Goal: Task Accomplishment & Management: Manage account settings

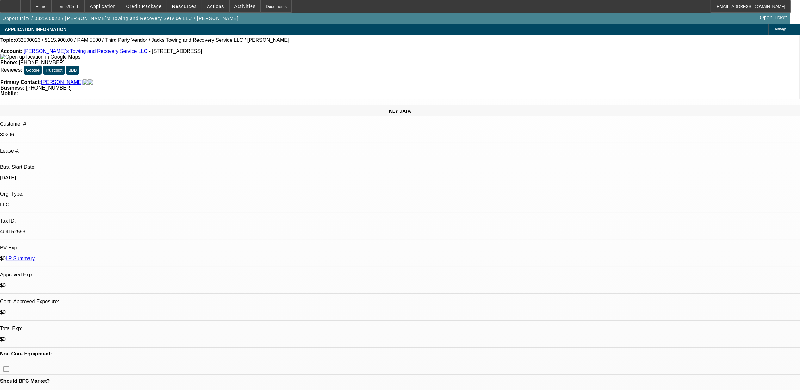
select select "0"
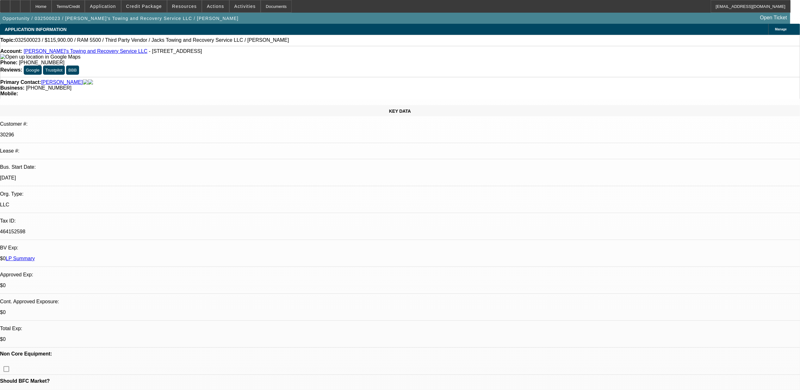
select select "0"
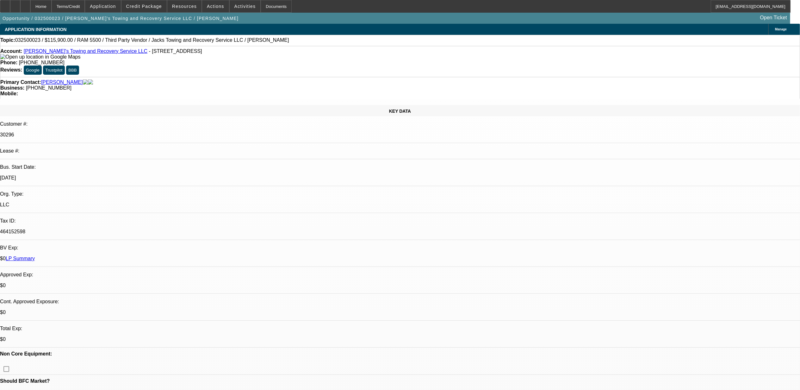
select select "0"
select select "1"
select select "3"
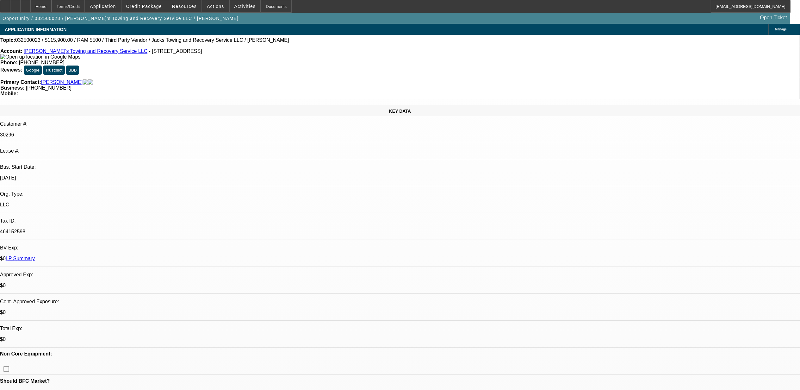
select select "6"
select select "1"
select select "3"
select select "6"
select select "1"
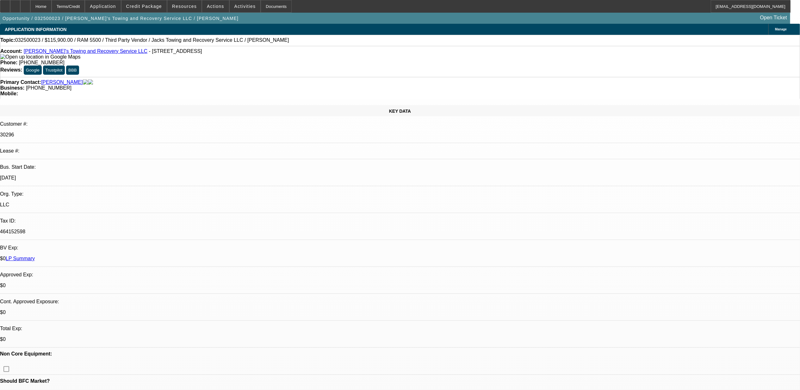
select select "3"
select select "6"
select select "1"
select select "3"
select select "6"
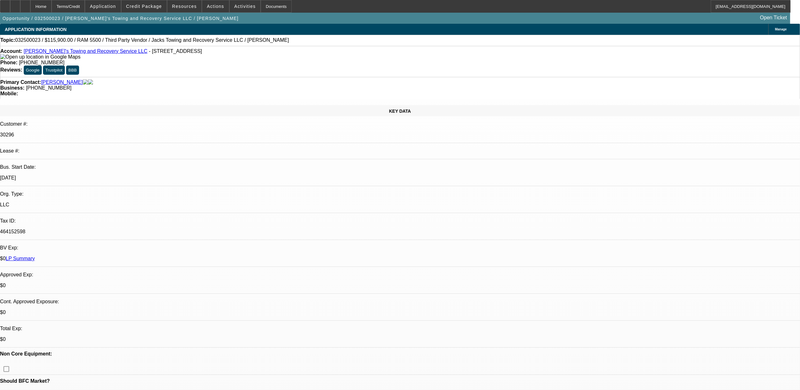
scroll to position [126, 0]
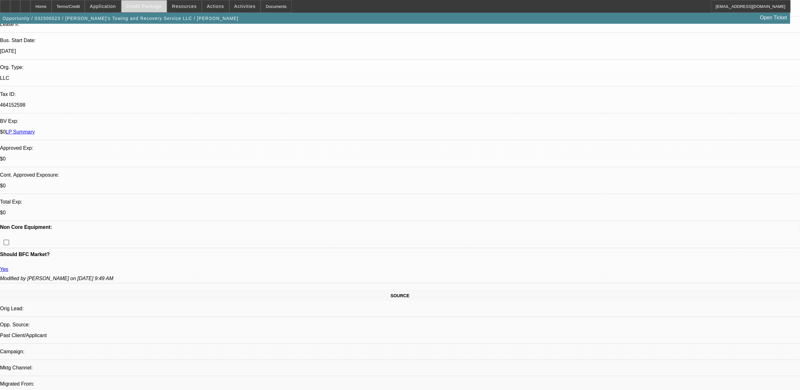
click at [160, 5] on span "Credit Package" at bounding box center [144, 6] width 36 height 5
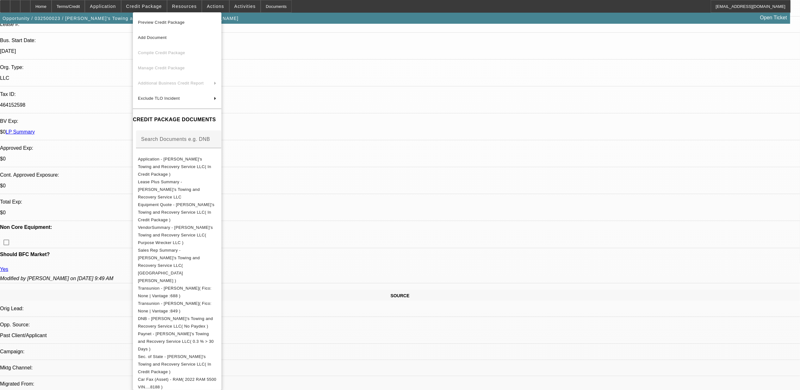
click at [233, 3] on div at bounding box center [400, 195] width 800 height 390
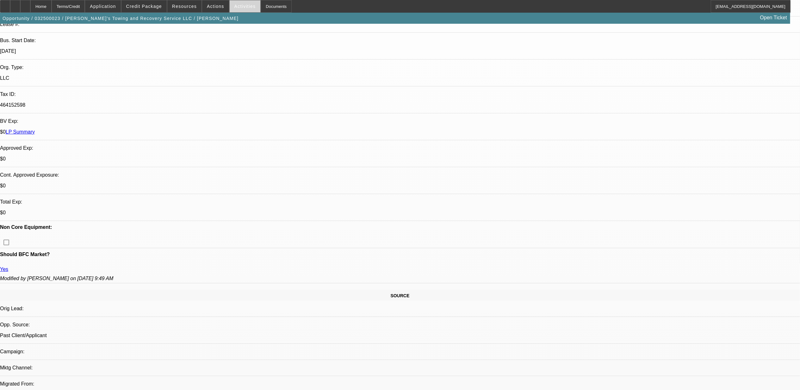
click at [239, 4] on span "Activities" at bounding box center [244, 6] width 21 height 5
click at [214, 8] on div at bounding box center [400, 195] width 800 height 390
click at [211, 7] on span "Actions" at bounding box center [215, 6] width 17 height 5
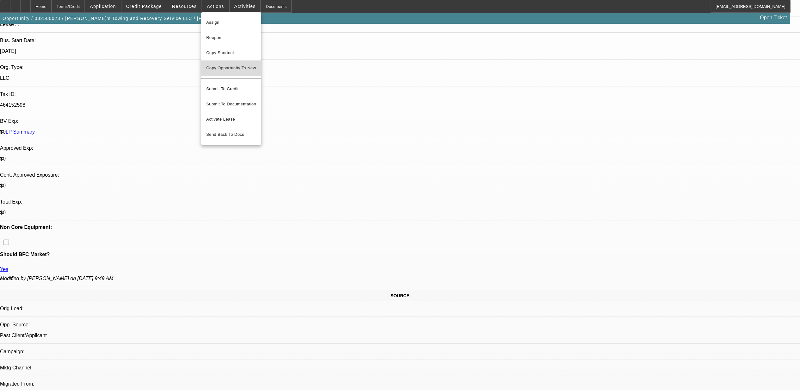
click at [228, 68] on span "Copy Opportunity To New" at bounding box center [231, 67] width 50 height 5
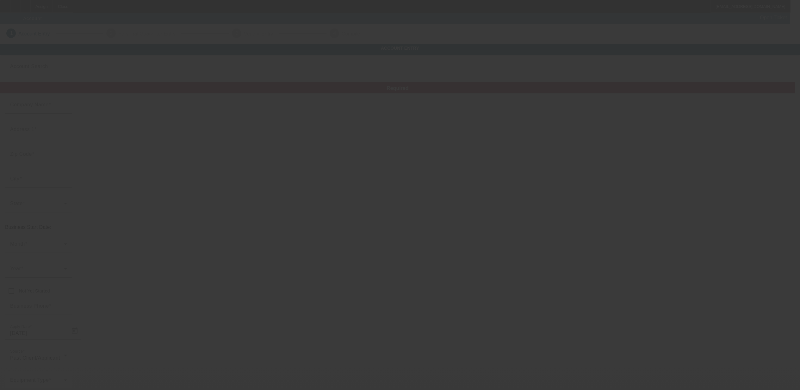
type input "[PERSON_NAME]'s Towing and Recovery Service LLC"
type input "601 N York St"
type input "28052"
type input "Gastonia"
type input "[PHONE_NUMBER]"
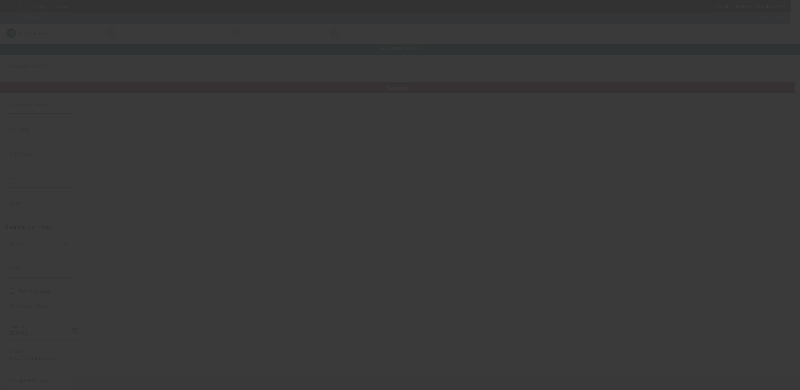
type input "glover1902@aol.com"
type input "Gaston"
type input "464152598"
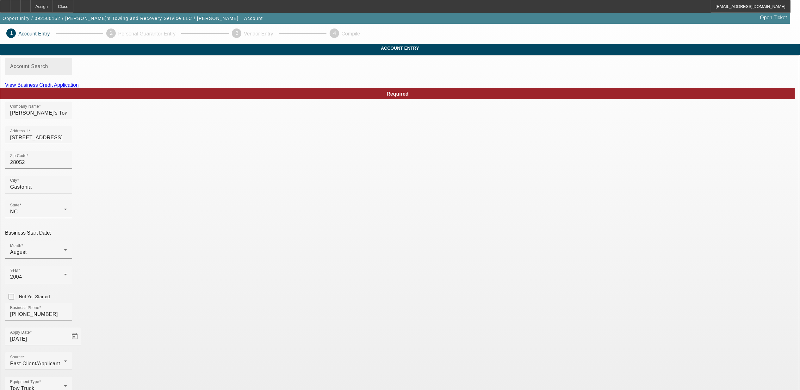
scroll to position [14, 0]
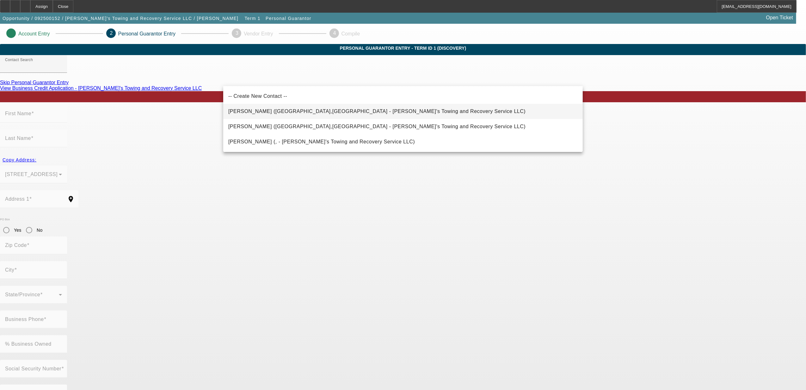
click at [295, 112] on span "Gregory, Marshall (Gastonia,NC - Jack's Towing and Recovery Service LLC)" at bounding box center [376, 110] width 297 height 5
type input "Gregory, Marshall (Gastonia,NC - Jack's Towing and Recovery Service LLC)"
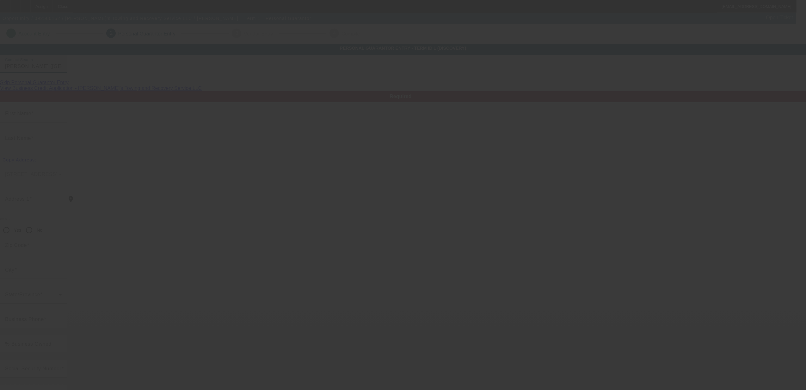
type input "Marshall"
type input "[PERSON_NAME]"
type input "601 N York St"
radio input "true"
type input "28052"
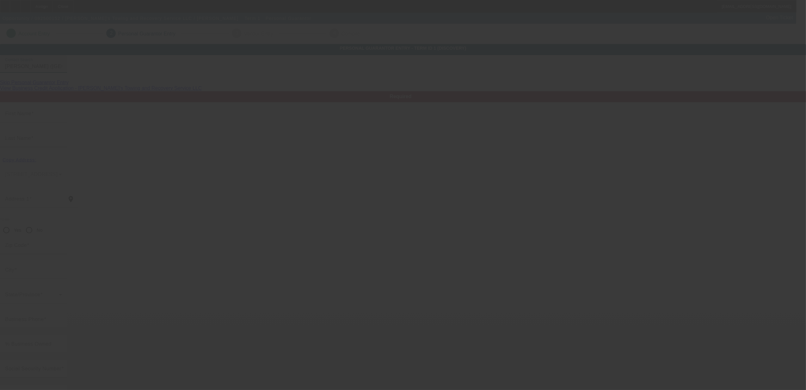
type input "Gastonia"
type input "[PHONE_NUMBER]"
type input "50"
type input "224-41-4373"
type input "glover1902@aol.com"
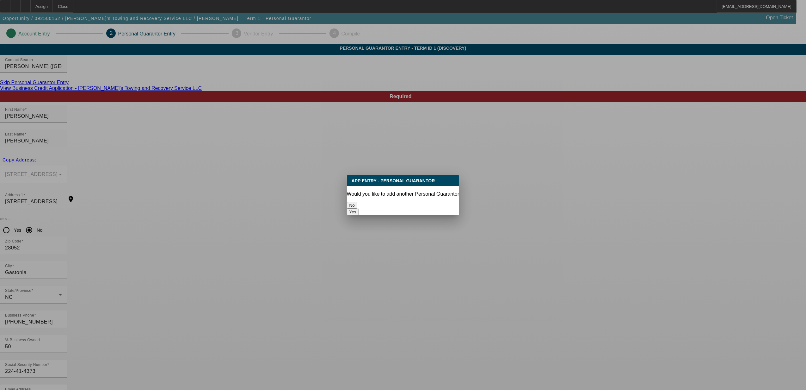
click at [359, 208] on button "Yes" at bounding box center [353, 211] width 12 height 7
radio input "false"
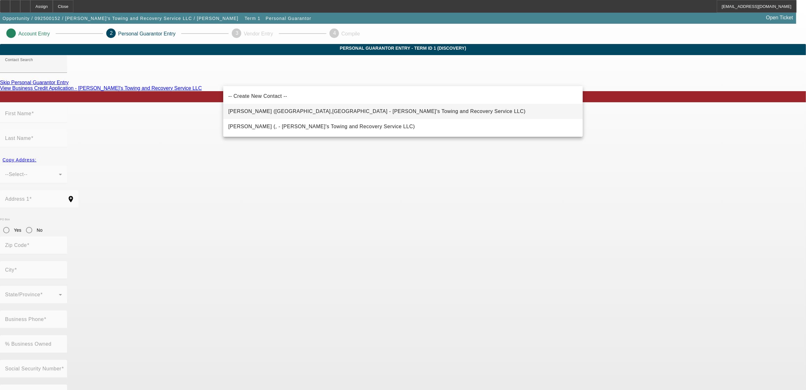
click at [324, 111] on span "[PERSON_NAME] ([GEOGRAPHIC_DATA],[GEOGRAPHIC_DATA] - [PERSON_NAME]'s Towing and…" at bounding box center [376, 110] width 297 height 5
type input "[PERSON_NAME] ([GEOGRAPHIC_DATA],[GEOGRAPHIC_DATA] - [PERSON_NAME]'s Towing and…"
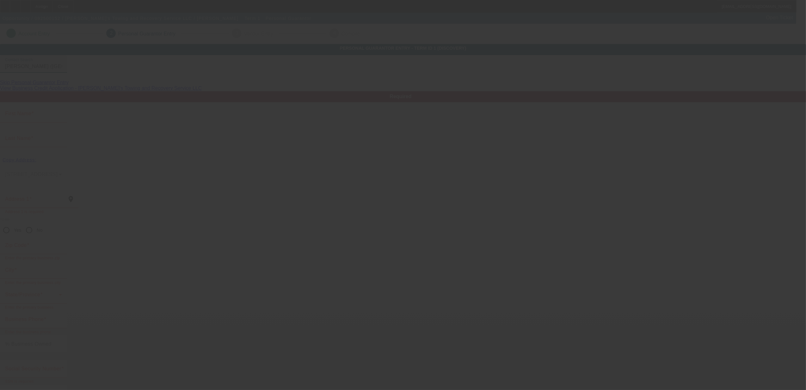
type input "[PERSON_NAME]"
type input "[STREET_ADDRESS]"
radio input "true"
type input "28054"
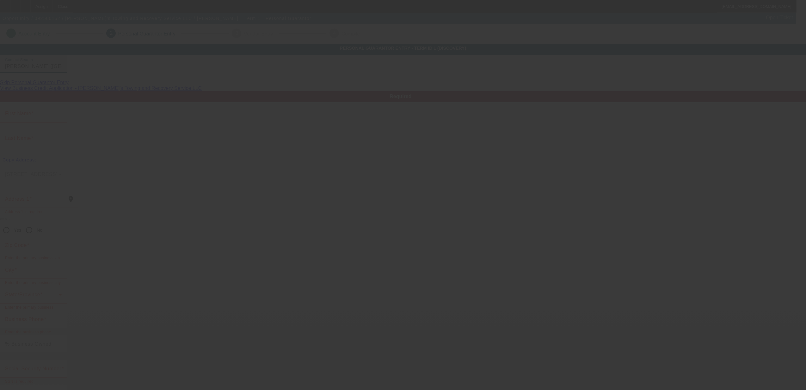
type input "Gastonia"
type input "[PHONE_NUMBER]"
type input "50"
type input "244-90-7546"
type input "[EMAIL_ADDRESS][DOMAIN_NAME]"
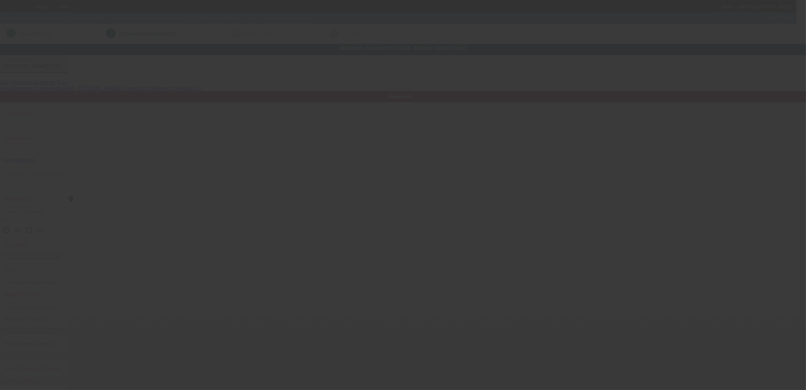
type input "[PHONE_NUMBER]"
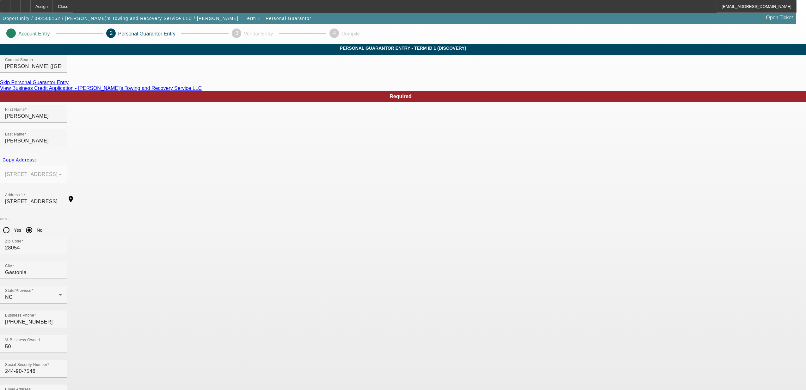
click at [542, 322] on body "Assign Close LMcDonough@beaconfunding.com Opportunity / 092500152 / Jack's Towi…" at bounding box center [403, 338] width 806 height 676
click at [655, 263] on app-personal-guarantor-manage "Account Entry 2 Personal Guarantor Entry 3 Vendor Entry 4 Compile Personal Guar…" at bounding box center [403, 350] width 806 height 652
click at [30, 9] on div at bounding box center [25, 6] width 10 height 13
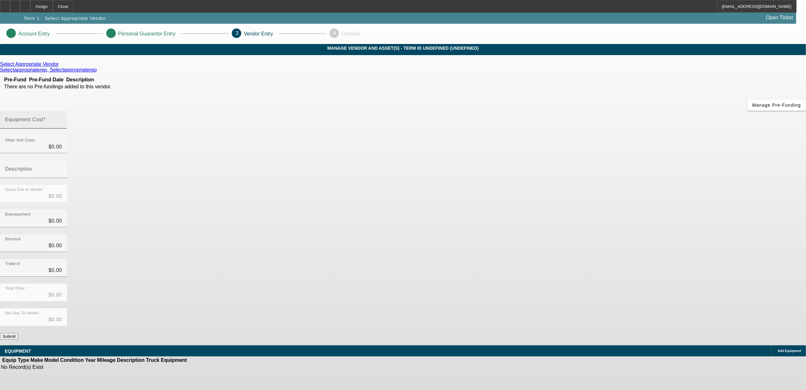
click at [62, 118] on input "Equipment Cost" at bounding box center [33, 122] width 57 height 8
type input "1"
type input "$1.00"
type input "16"
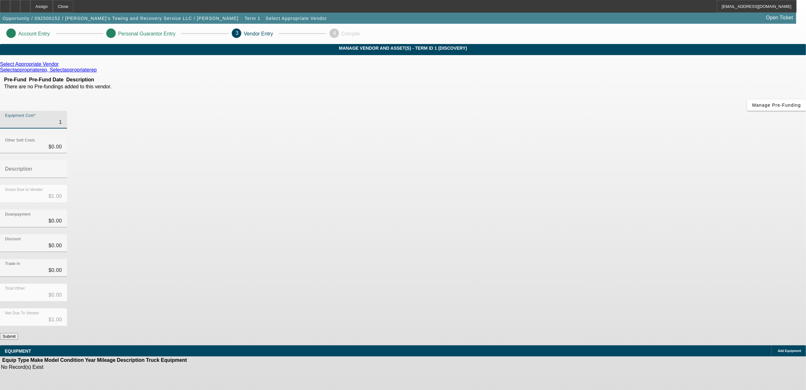
type input "$16.00"
type input "160"
type input "$160.00"
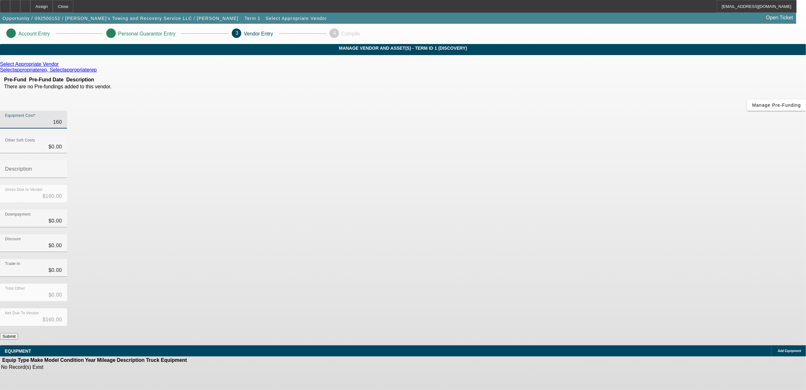
type input "1600"
type input "$1,600.00"
type input "16000"
type input "$16,000.00"
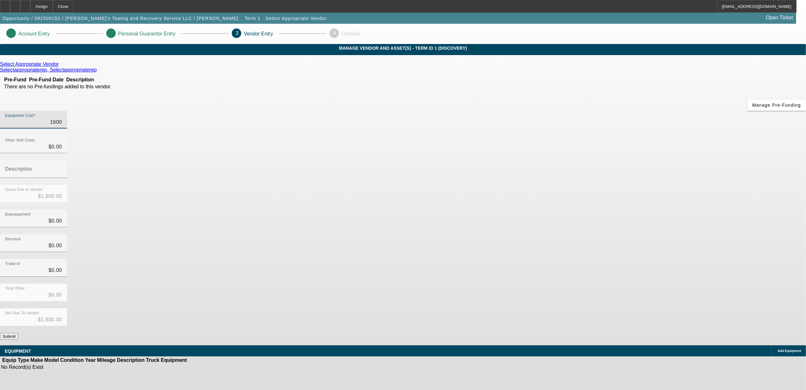
type input "$16,000.00"
type input "160000"
type input "$160,000.00"
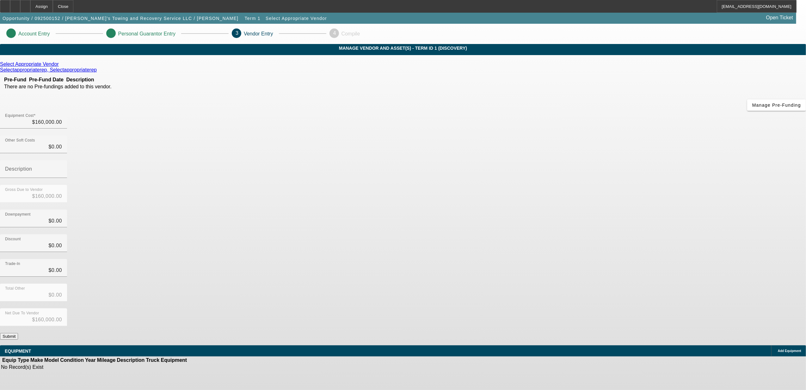
click at [673, 184] on app-vendor-asset-manage "Account Entry Personal Guarantor Entry 3 Vendor Entry 4 Compile MANAGE VENDOR A…" at bounding box center [403, 200] width 806 height 353
click at [18, 333] on button "Submit" at bounding box center [9, 336] width 18 height 7
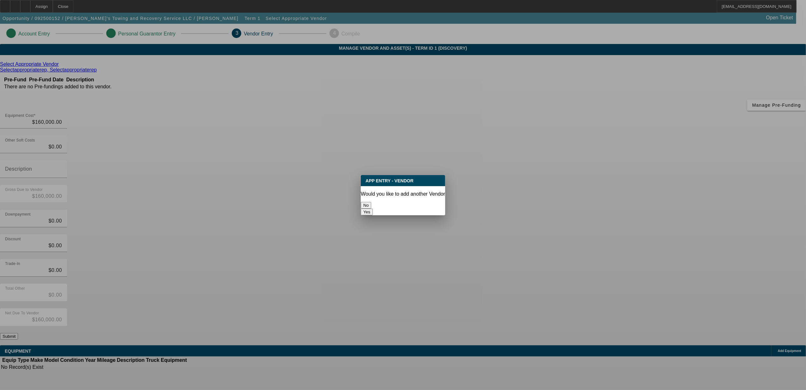
click at [371, 202] on button "No" at bounding box center [366, 205] width 10 height 7
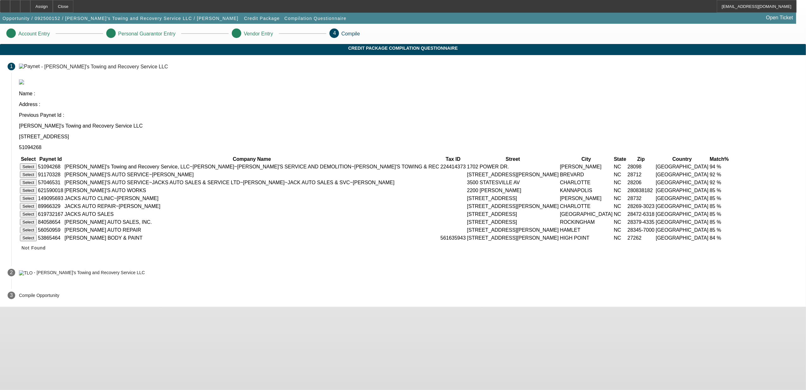
click at [37, 163] on button "Select" at bounding box center [28, 166] width 17 height 7
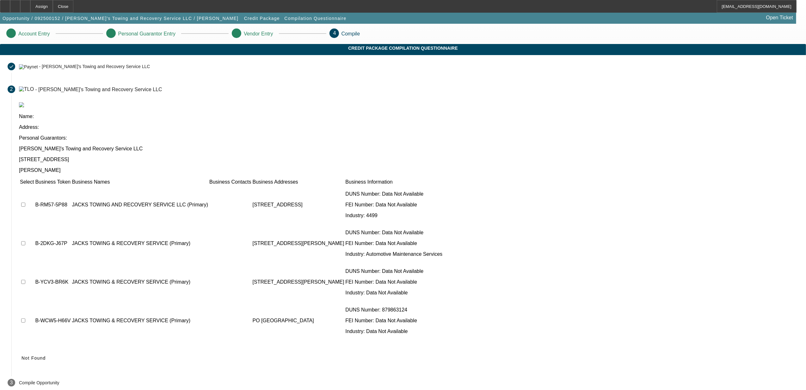
click at [34, 186] on td at bounding box center [27, 205] width 15 height 38
click at [25, 202] on input "checkbox" at bounding box center [23, 204] width 4 height 4
checkbox input "true"
click at [34, 224] on td at bounding box center [27, 243] width 15 height 38
click at [25, 241] on input "checkbox" at bounding box center [23, 243] width 4 height 4
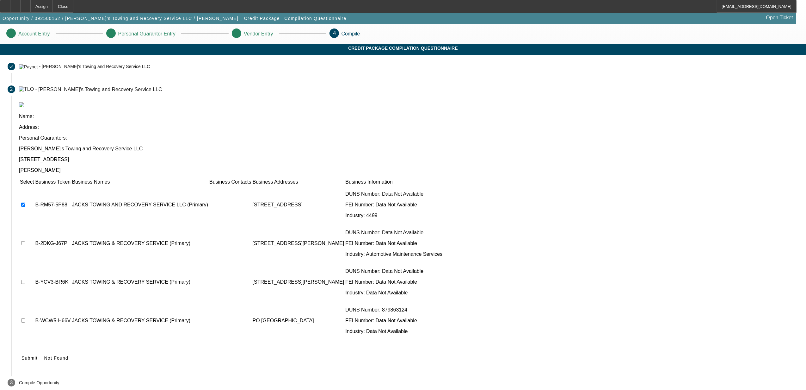
checkbox input "true"
click at [34, 263] on td at bounding box center [27, 282] width 15 height 38
click at [25, 279] on input "checkbox" at bounding box center [23, 281] width 4 height 4
checkbox input "true"
click at [25, 318] on input "checkbox" at bounding box center [23, 320] width 4 height 4
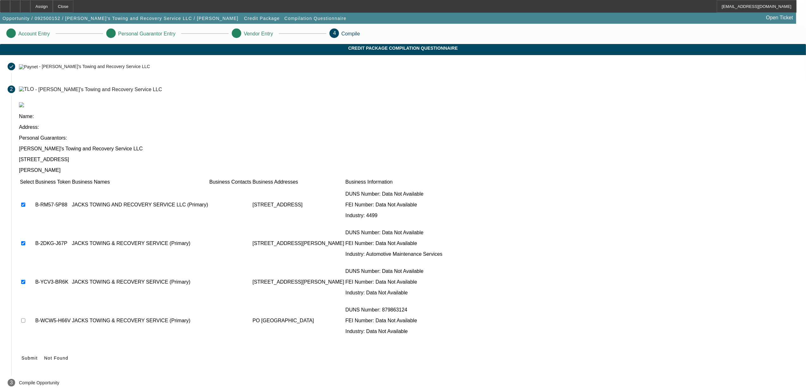
checkbox input "true"
click at [38, 355] on span "Submit" at bounding box center [29, 357] width 16 height 5
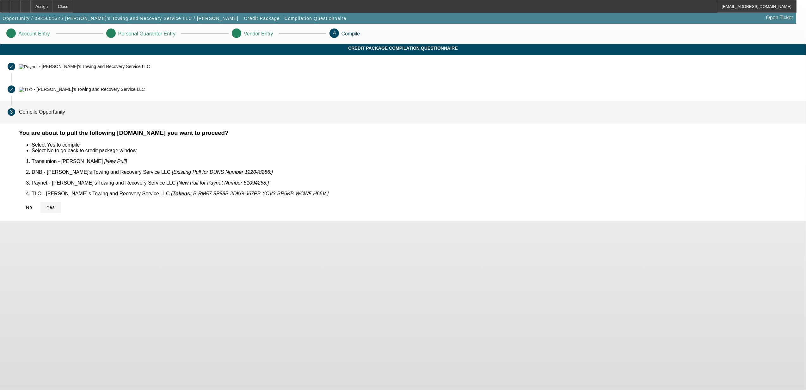
click at [46, 205] on icon at bounding box center [46, 207] width 0 height 5
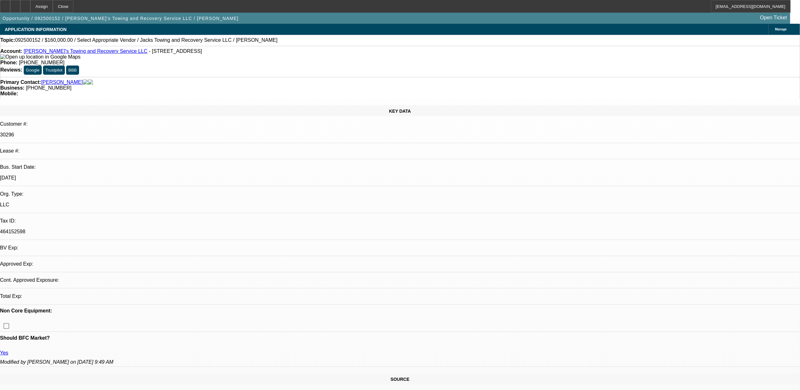
select select "0"
select select "2"
select select "0.1"
select select "1"
select select "2"
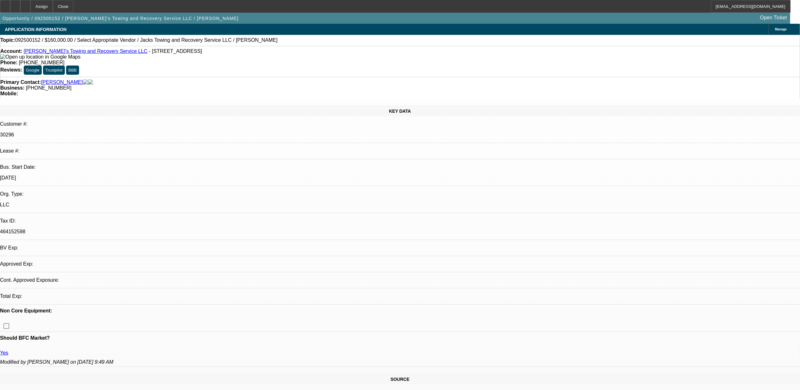
select select "4"
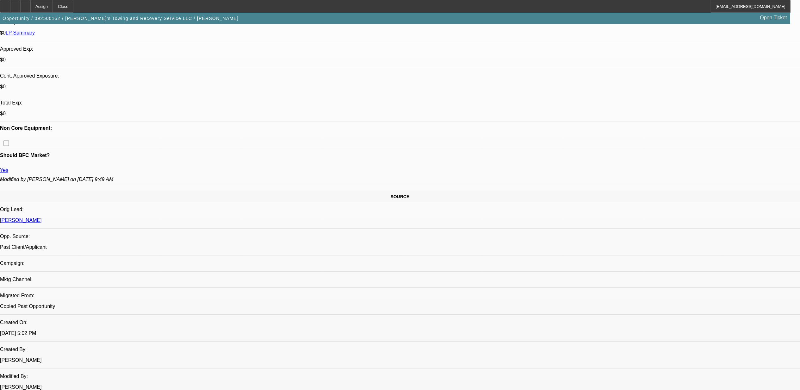
scroll to position [295, 0]
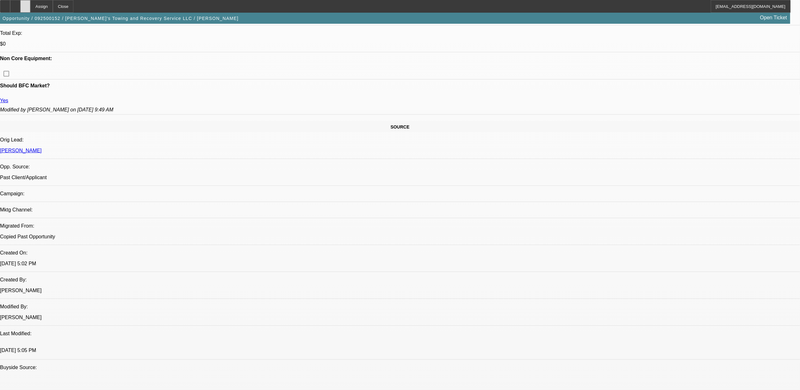
click at [30, 5] on div at bounding box center [25, 6] width 10 height 13
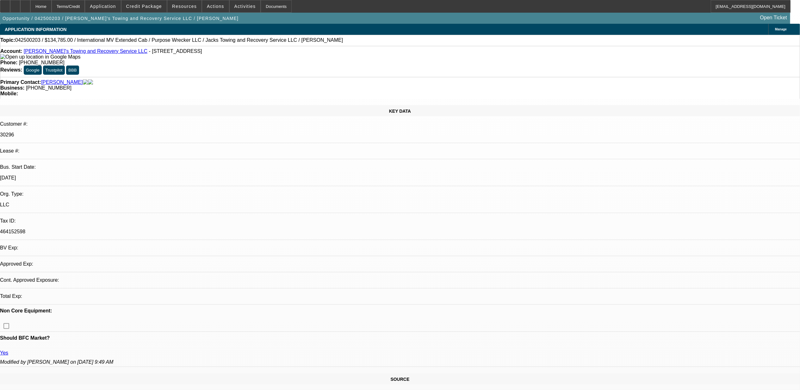
select select "0"
select select "2"
select select "0.1"
select select "1"
select select "2"
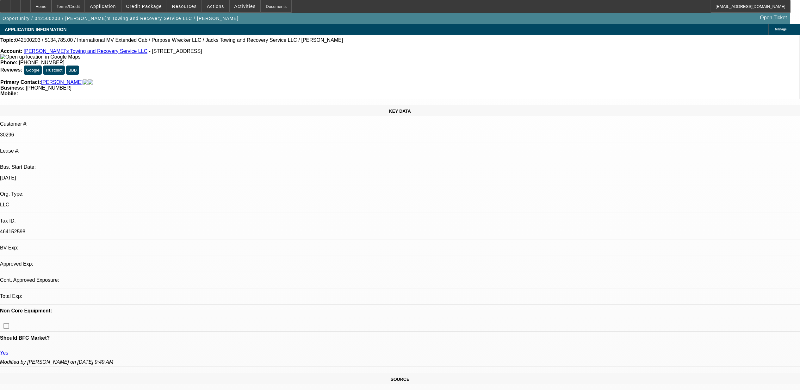
select select "4"
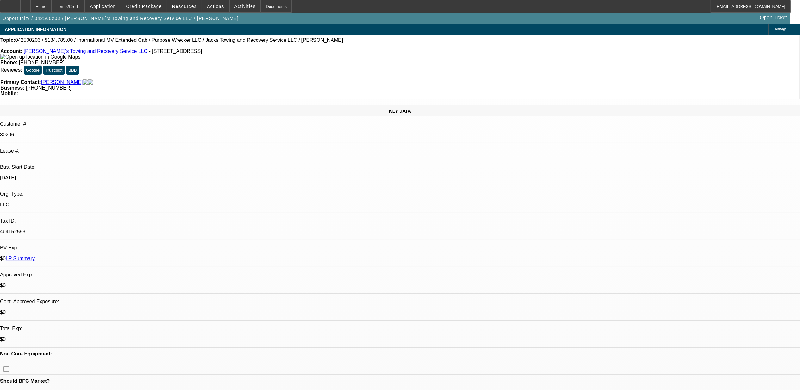
drag, startPoint x: 104, startPoint y: 134, endPoint x: 115, endPoint y: 129, distance: 11.9
click at [104, 229] on div "464152598" at bounding box center [400, 232] width 800 height 6
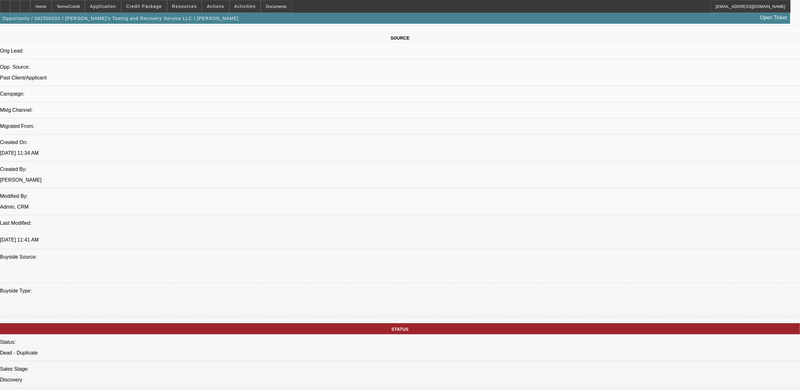
scroll to position [295, 0]
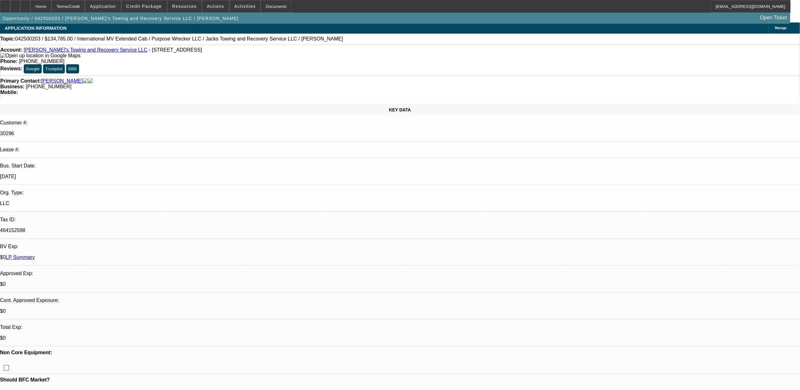
scroll to position [0, 0]
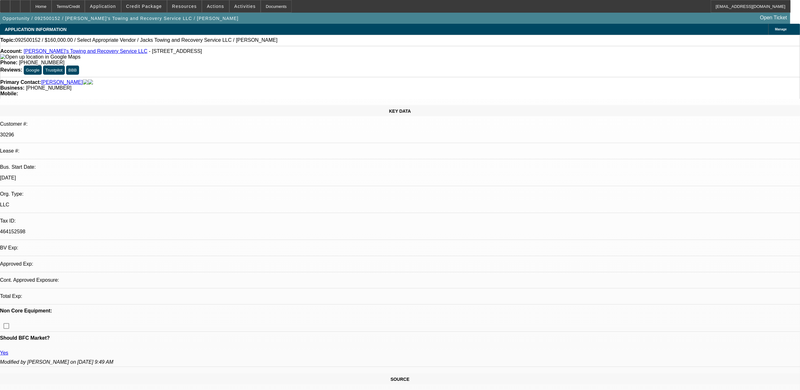
select select "0"
select select "2"
select select "0.1"
select select "1"
select select "2"
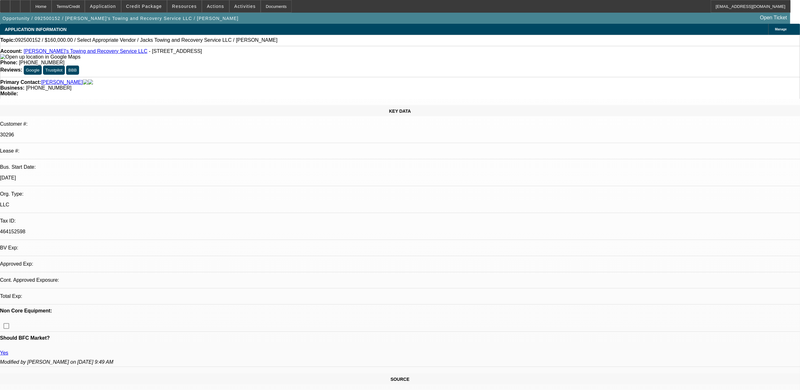
select select "4"
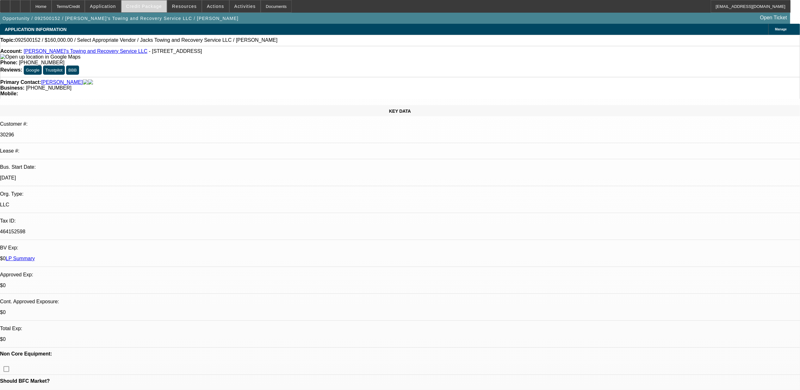
click at [161, 6] on span "Credit Package" at bounding box center [144, 6] width 36 height 5
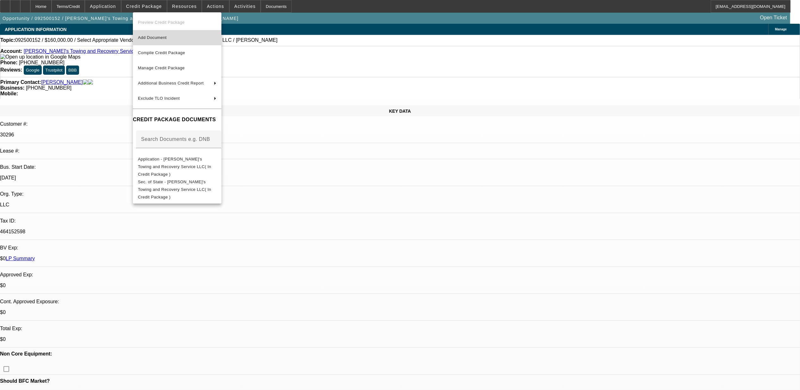
click at [161, 37] on span "Add Document" at bounding box center [152, 37] width 29 height 5
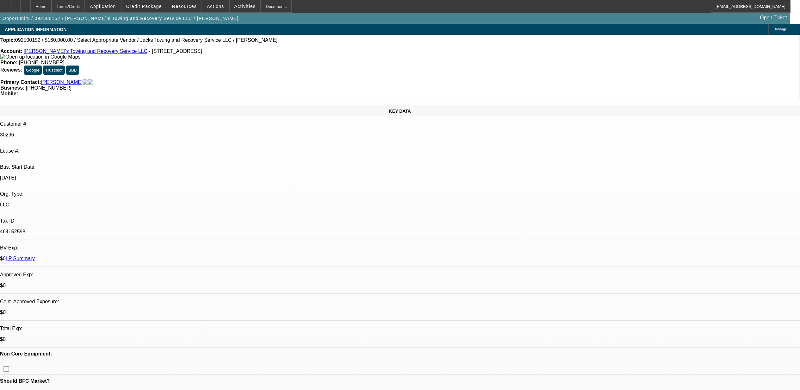
drag, startPoint x: 743, startPoint y: 319, endPoint x: 729, endPoint y: 315, distance: 14.4
click at [30, 9] on div at bounding box center [25, 6] width 10 height 13
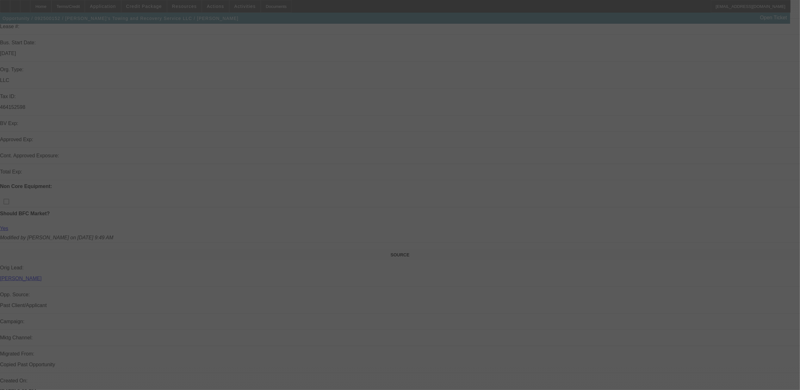
scroll to position [126, 0]
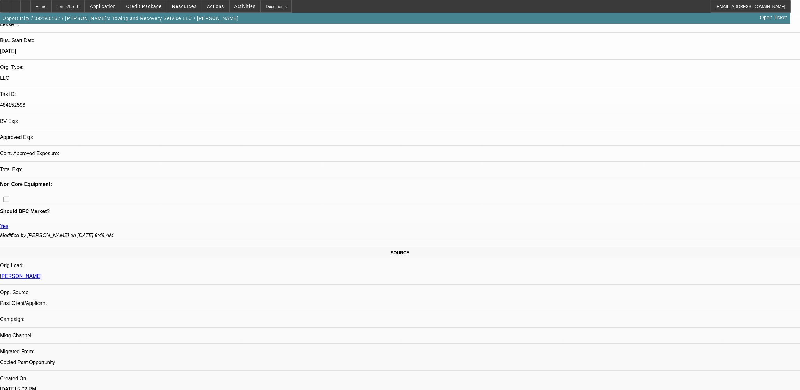
select select "0"
select select "2"
select select "0.1"
select select "1"
select select "2"
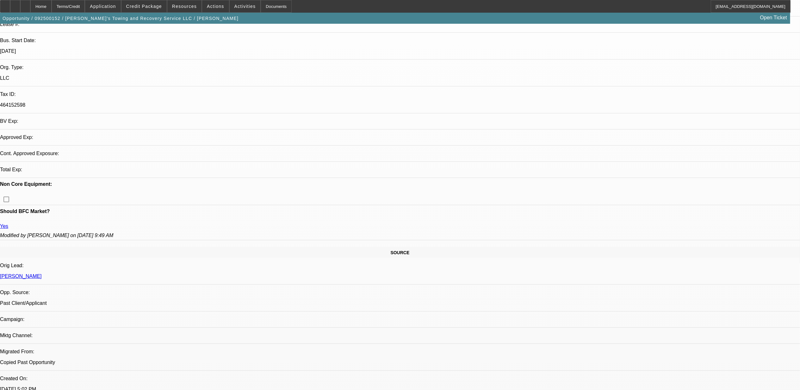
select select "4"
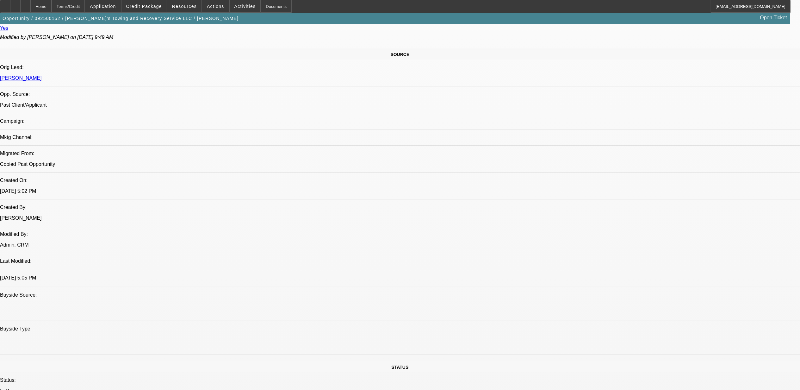
scroll to position [463, 0]
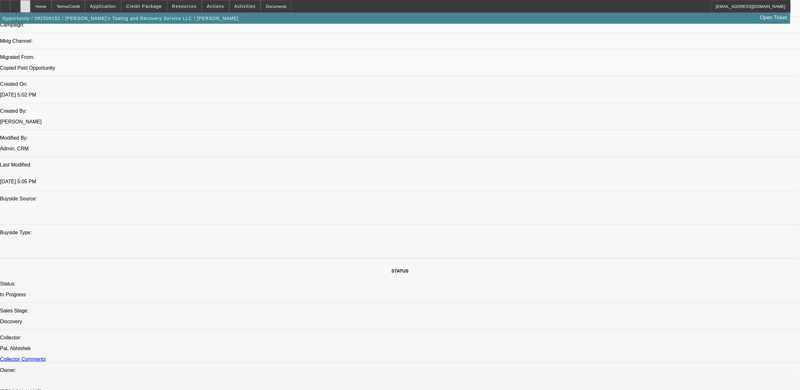
click at [30, 5] on div at bounding box center [25, 6] width 10 height 13
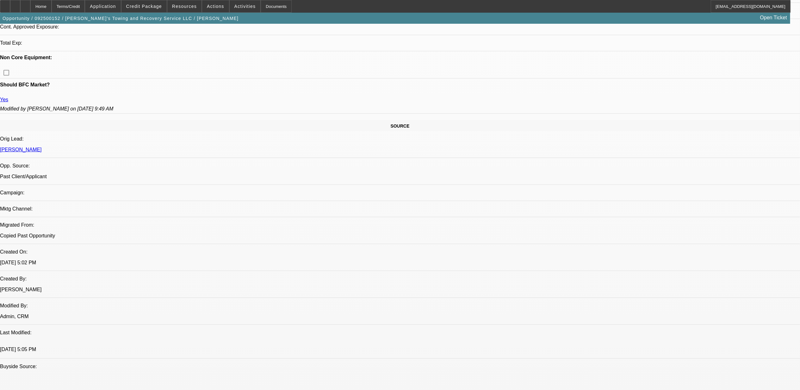
select select "0"
select select "2"
select select "0.1"
select select "1"
select select "2"
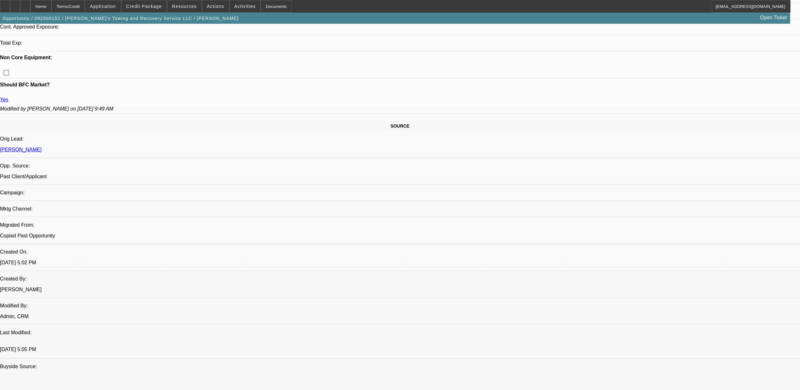
select select "4"
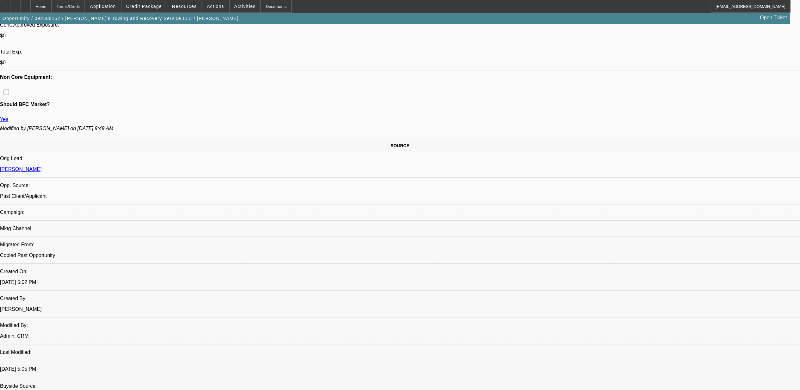
scroll to position [275, 0]
click at [30, 5] on div at bounding box center [25, 6] width 10 height 13
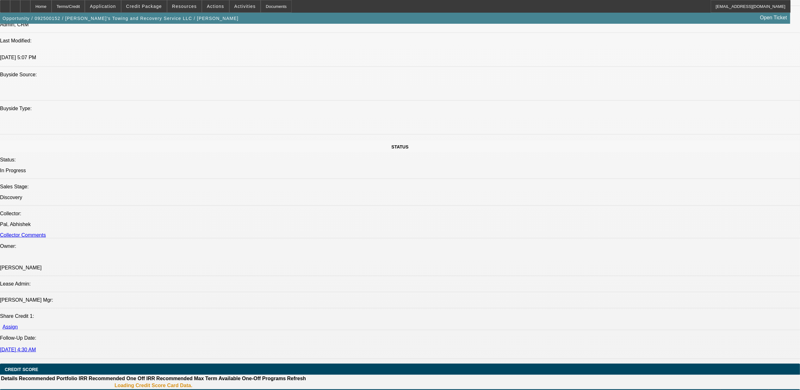
select select "0"
select select "2"
select select "0.1"
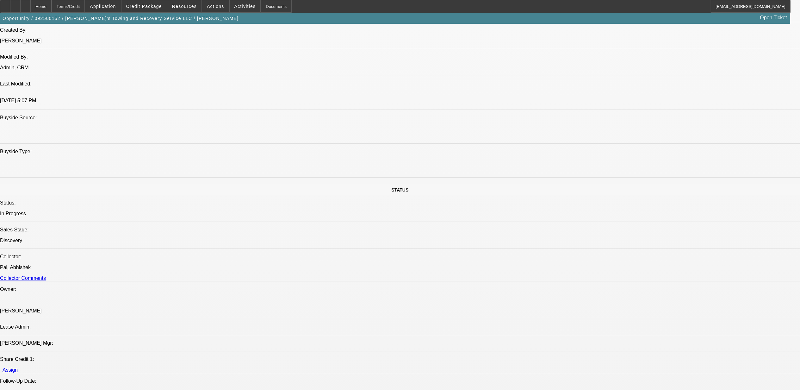
select select "1"
select select "2"
select select "4"
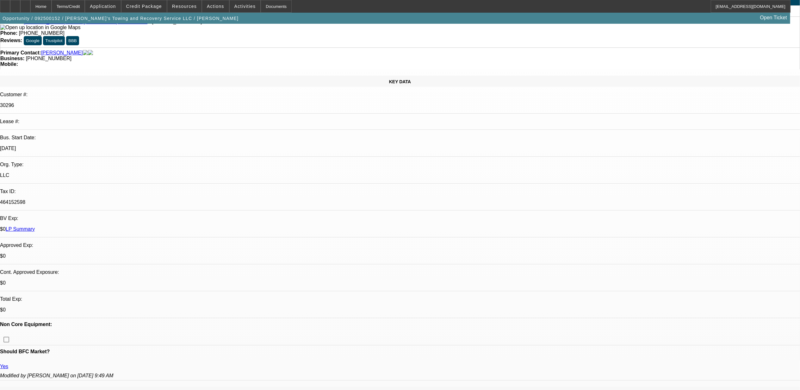
scroll to position [21, 0]
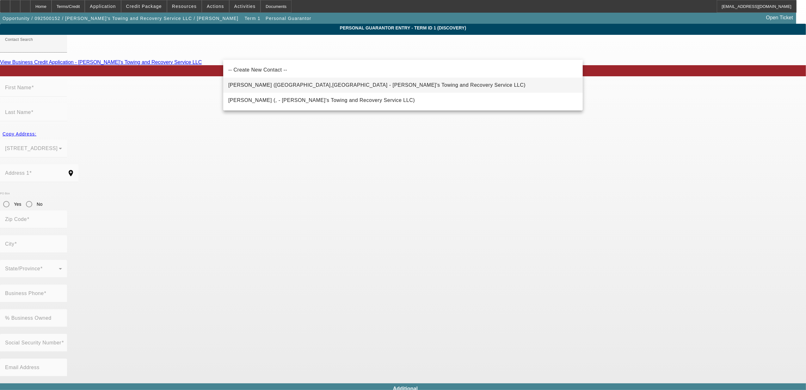
click at [290, 84] on span "Gregory, Samuel (Gastonia,NC - Jack's Towing and Recovery Service LLC)" at bounding box center [376, 84] width 297 height 5
type input "Gregory, Samuel (Gastonia,NC - Jack's Towing and Recovery Service LLC)"
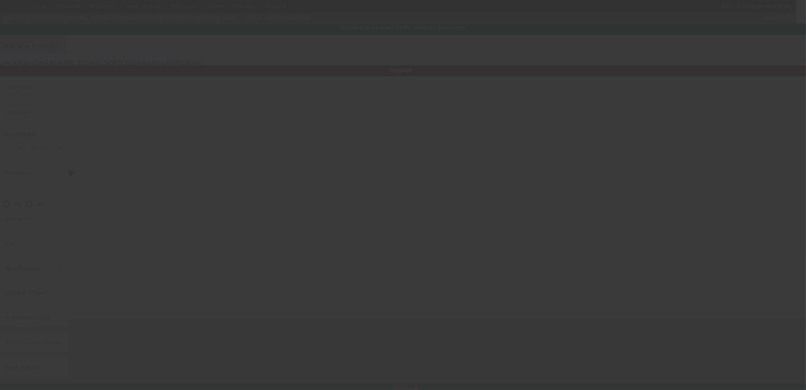
type input "Samuel"
type input "Gregory"
type input "1439 Buckingham Ave"
radio input "true"
type input "28054"
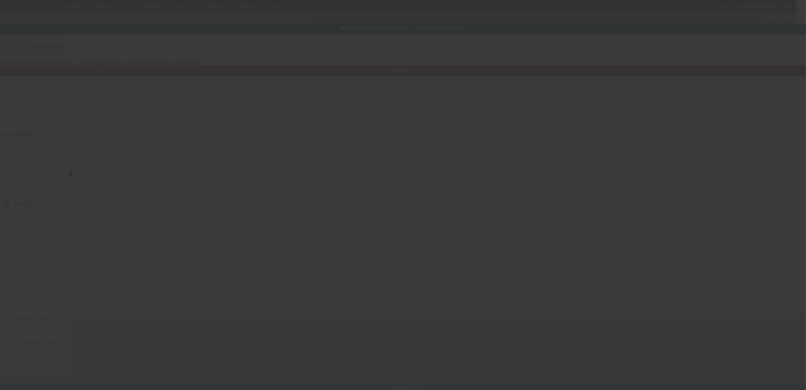
type input "Gastonia"
type input "(980) 241-6176"
type input "50"
type input "244-90-7546"
type input "jackstowing1989@att.net"
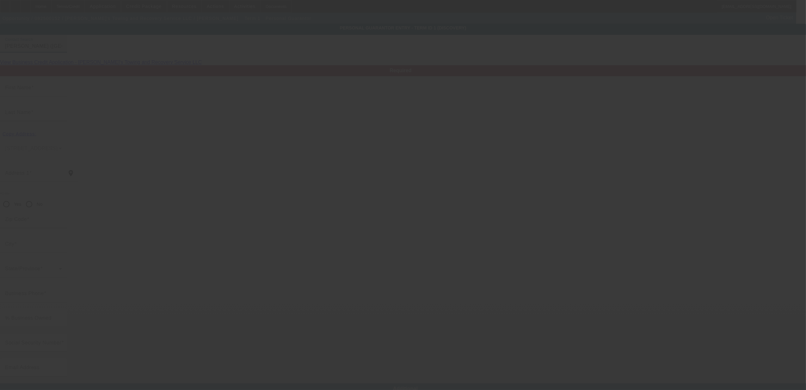
type input "(704) 824-2487"
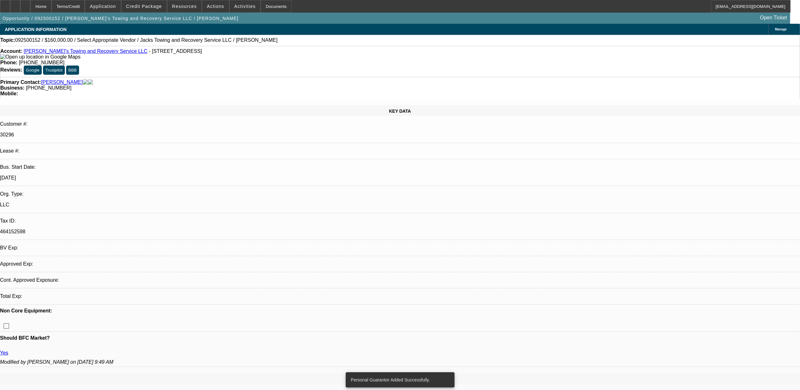
select select "0"
select select "2"
select select "0.1"
select select "4"
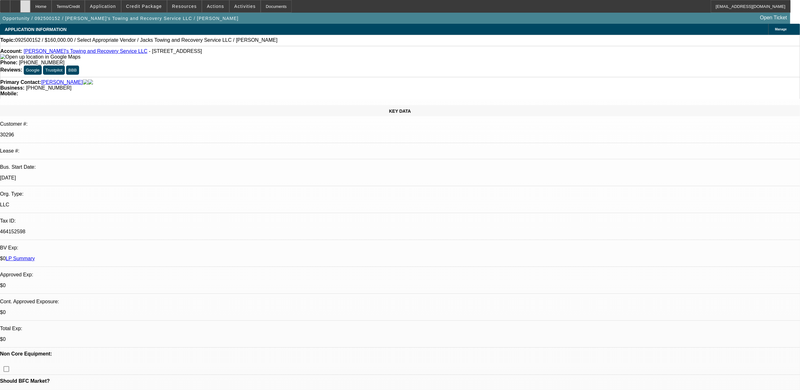
click at [30, 9] on div at bounding box center [25, 6] width 10 height 13
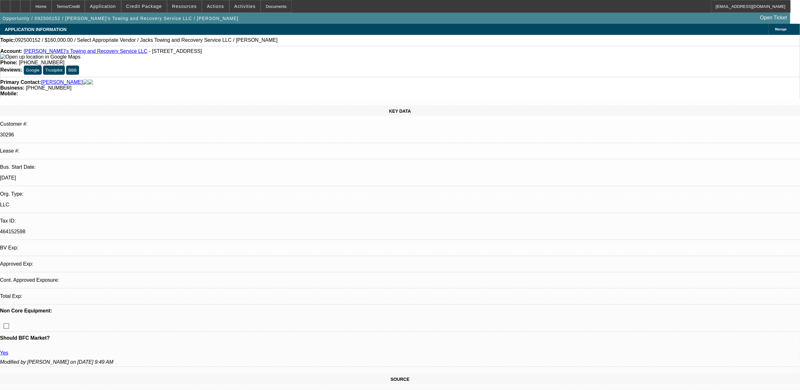
select select "0"
select select "2"
select select "0.1"
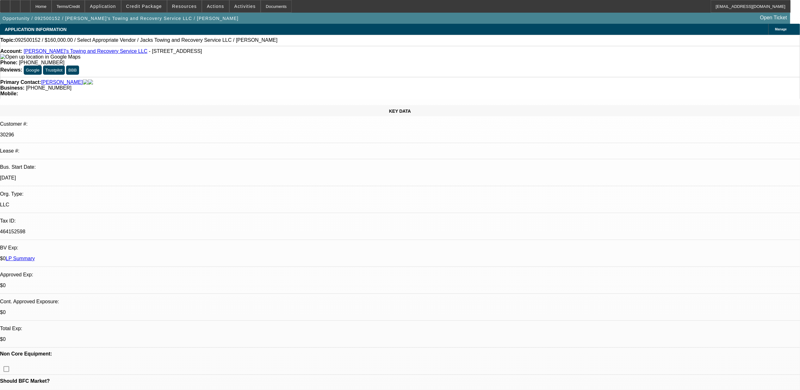
select select "1"
select select "2"
select select "4"
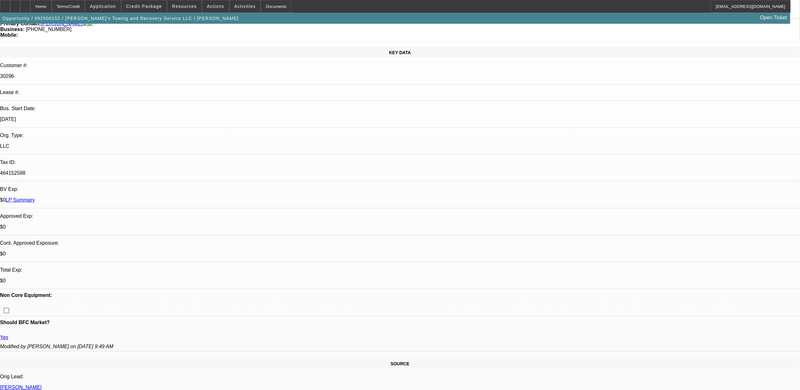
scroll to position [42, 0]
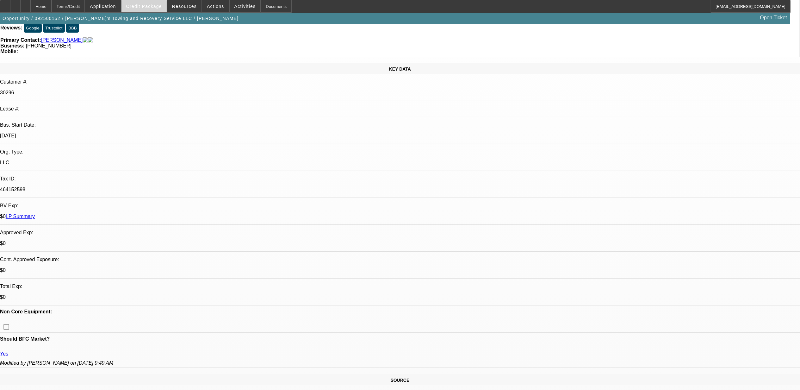
click at [162, 7] on span "Credit Package" at bounding box center [144, 6] width 36 height 5
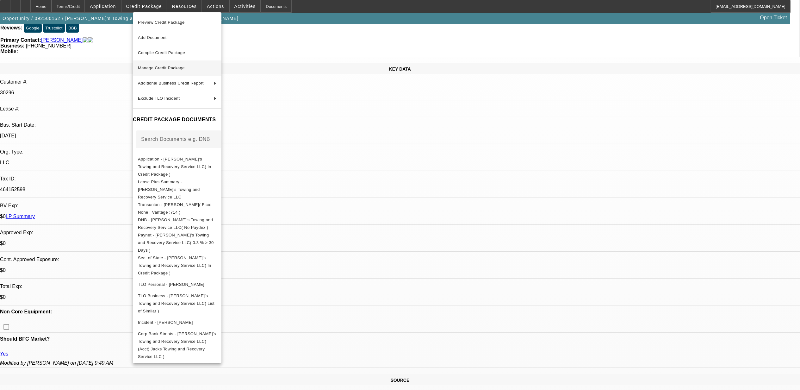
click at [176, 65] on span "Manage Credit Package" at bounding box center [161, 67] width 47 height 5
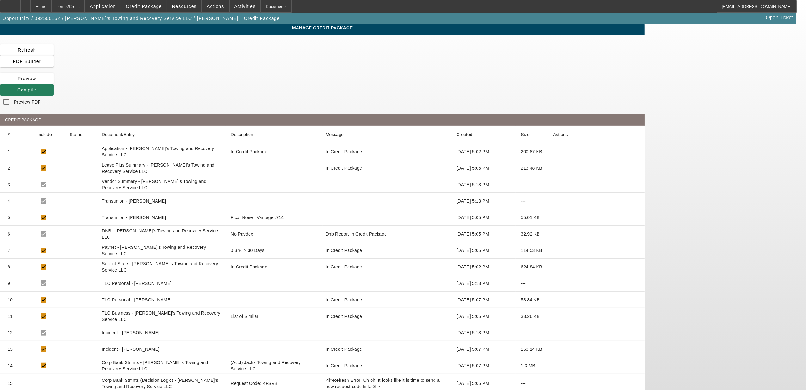
click at [36, 87] on span "Compile" at bounding box center [26, 89] width 19 height 5
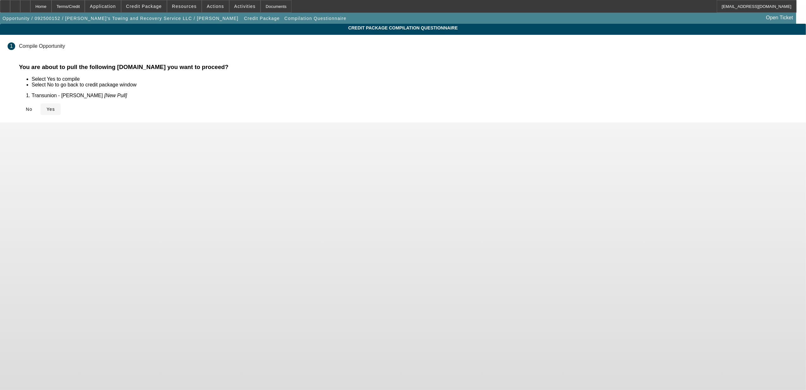
click at [55, 107] on span "Yes" at bounding box center [50, 109] width 9 height 5
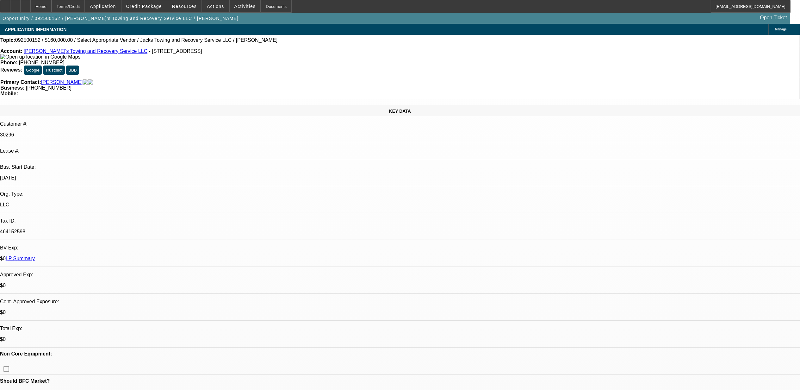
select select "0"
select select "2"
select select "0.1"
select select "4"
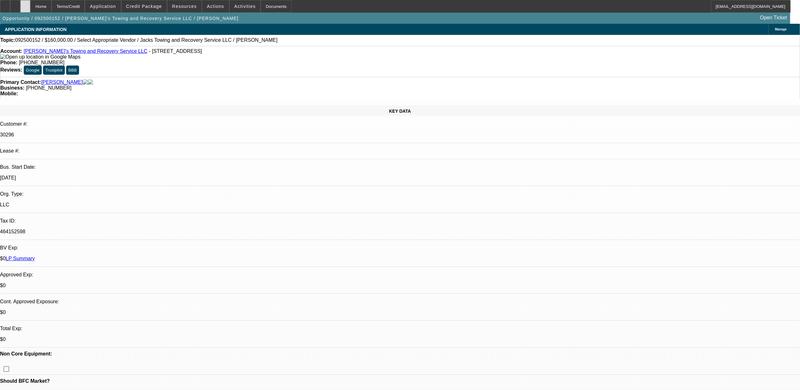
click at [25, 4] on icon at bounding box center [25, 4] width 0 height 0
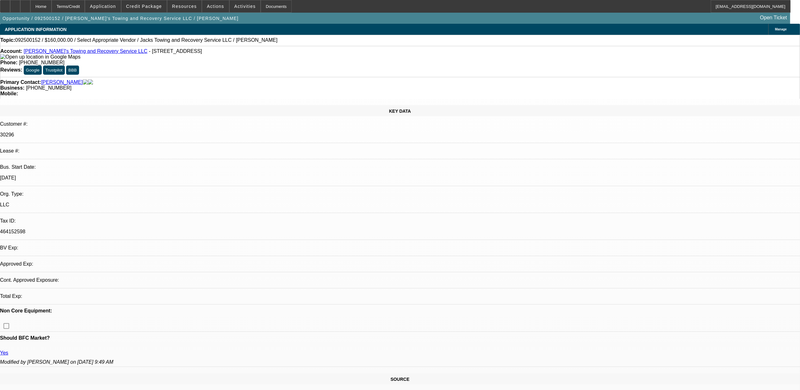
select select "0"
select select "2"
select select "0.1"
select select "1"
select select "2"
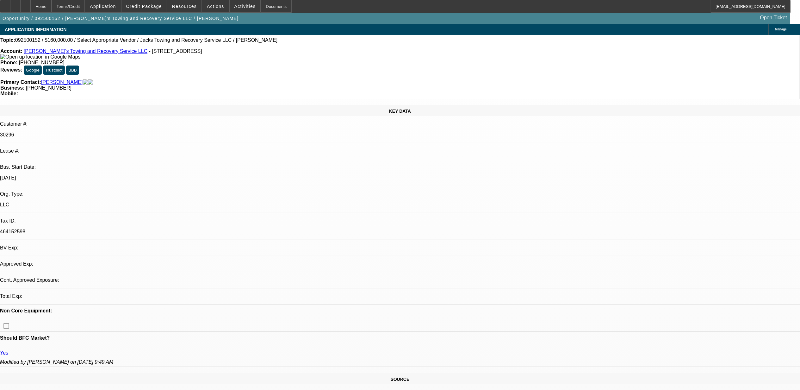
select select "4"
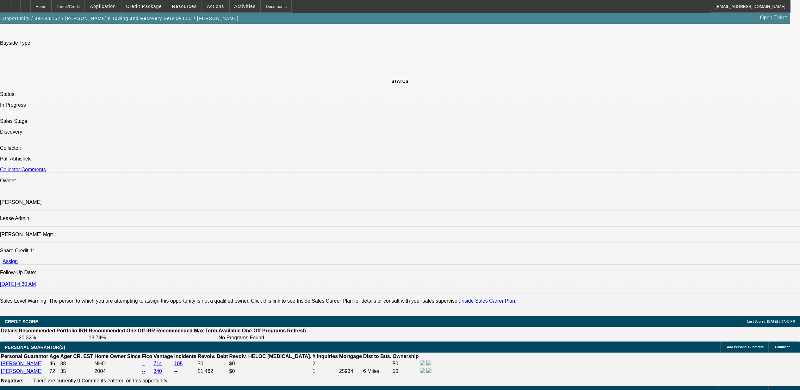
scroll to position [759, 0]
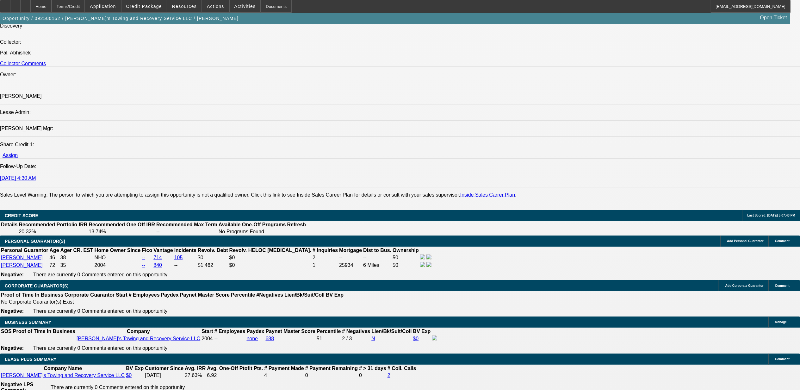
drag, startPoint x: 216, startPoint y: 183, endPoint x: 245, endPoint y: 186, distance: 29.2
drag, startPoint x: 255, startPoint y: 192, endPoint x: 255, endPoint y: 197, distance: 5.1
drag, startPoint x: 243, startPoint y: 188, endPoint x: 191, endPoint y: 181, distance: 52.7
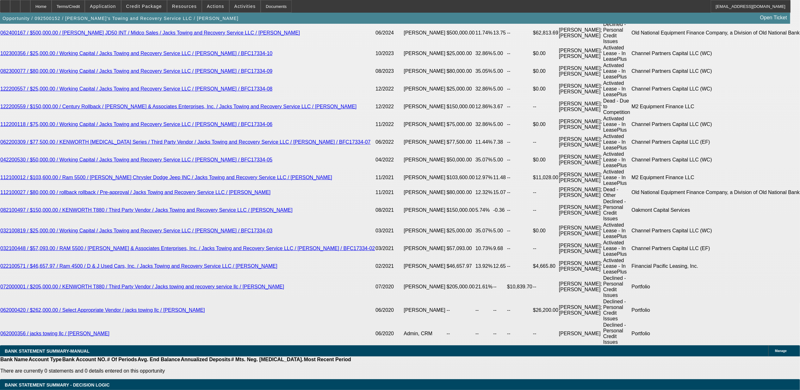
scroll to position [31, 0]
drag, startPoint x: 638, startPoint y: 211, endPoint x: 655, endPoint y: 211, distance: 17.7
drag, startPoint x: 655, startPoint y: 211, endPoint x: 649, endPoint y: 247, distance: 37.2
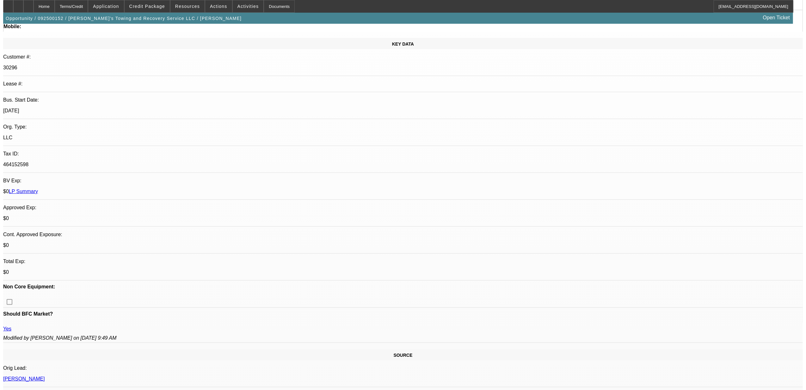
scroll to position [0, 0]
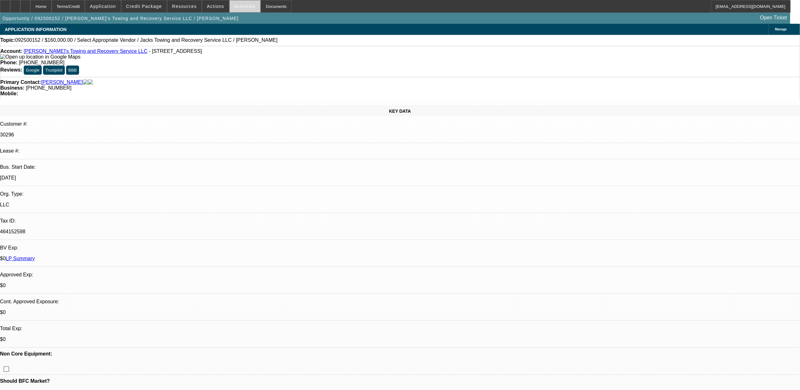
click at [230, 6] on span at bounding box center [245, 6] width 31 height 15
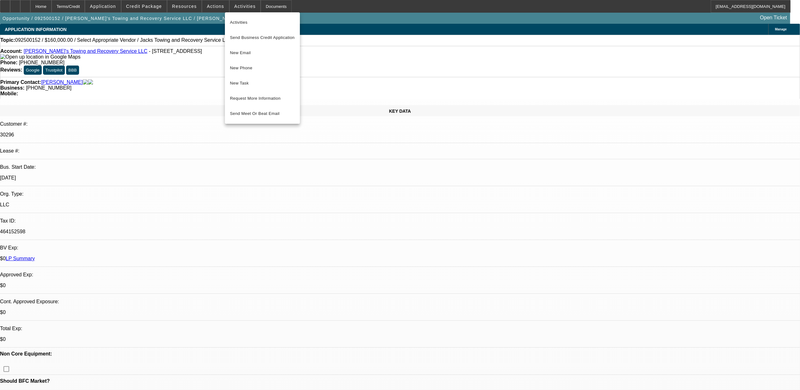
click at [215, 5] on div at bounding box center [400, 195] width 800 height 390
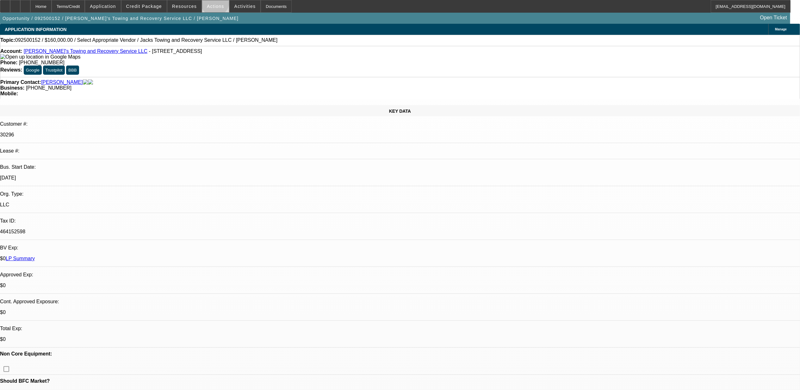
click at [214, 4] on span "Actions" at bounding box center [215, 6] width 17 height 5
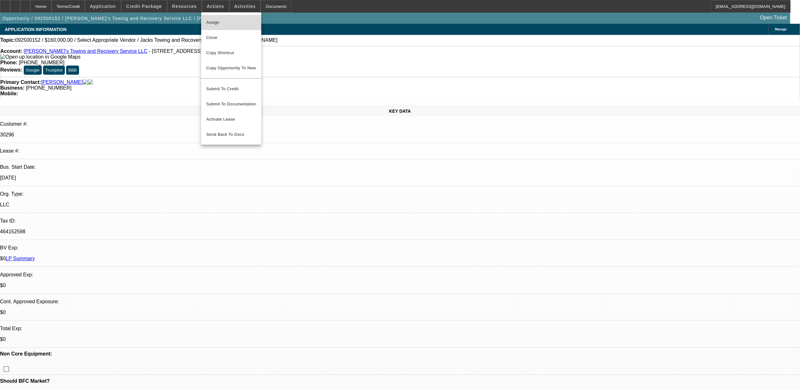
click at [214, 27] on button "Assign" at bounding box center [231, 22] width 60 height 15
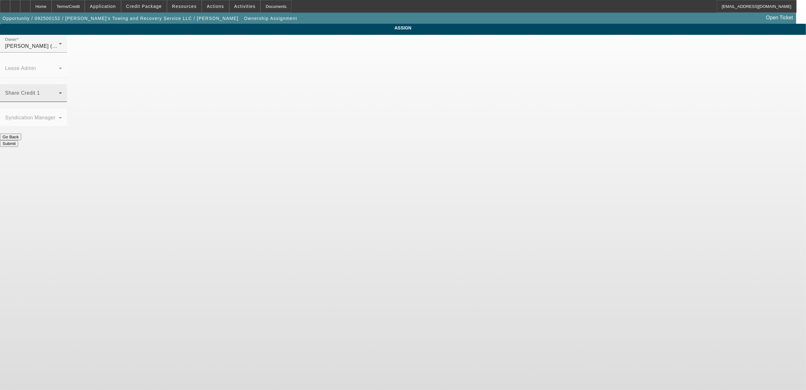
click at [62, 84] on div "Share Credit 1" at bounding box center [33, 93] width 57 height 18
click at [333, 162] on span "McDonough, Lucas (Lvl 1)" at bounding box center [351, 164] width 60 height 8
click at [62, 46] on div "Owner McDonough, Lucas (Lvl 1)" at bounding box center [33, 44] width 57 height 18
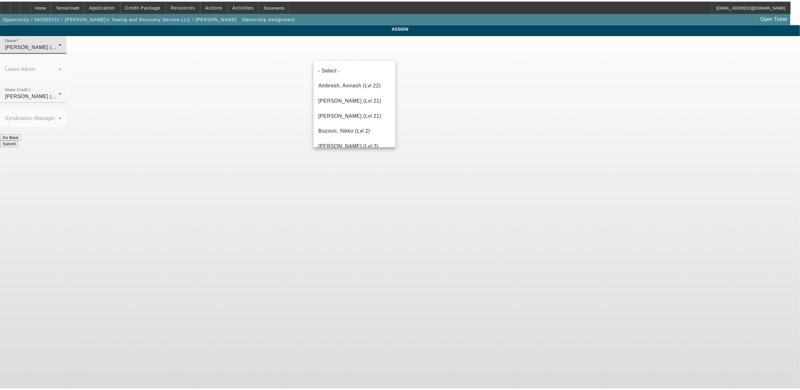
scroll to position [510, 0]
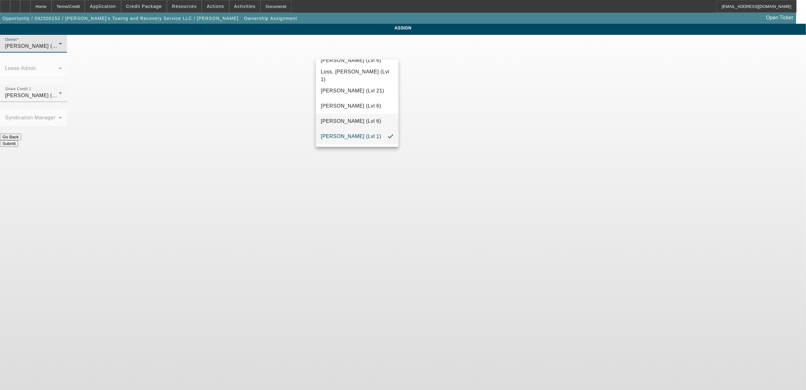
click at [365, 120] on span "Martell, Heath (Lvl 6)" at bounding box center [351, 121] width 60 height 8
click at [481, 163] on body "Home Terms/Credit Application Credit Package Resources Actions Activities Docum…" at bounding box center [403, 195] width 806 height 390
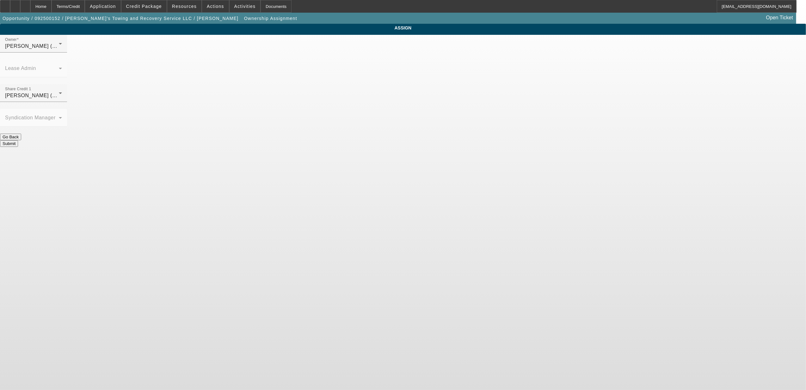
click at [18, 140] on button "Submit" at bounding box center [9, 143] width 18 height 7
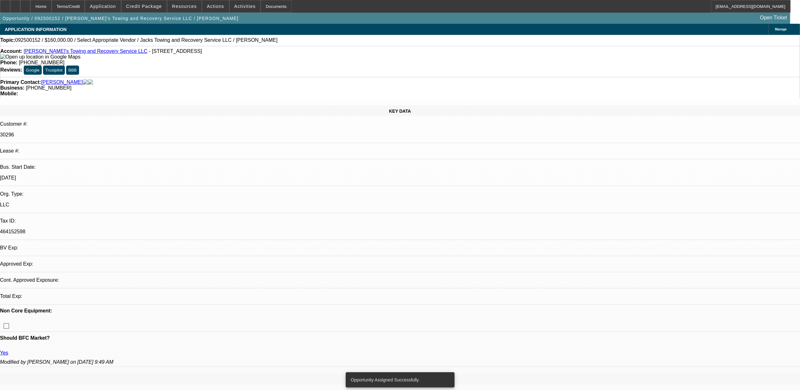
select select "0"
select select "2"
select select "0.1"
select select "4"
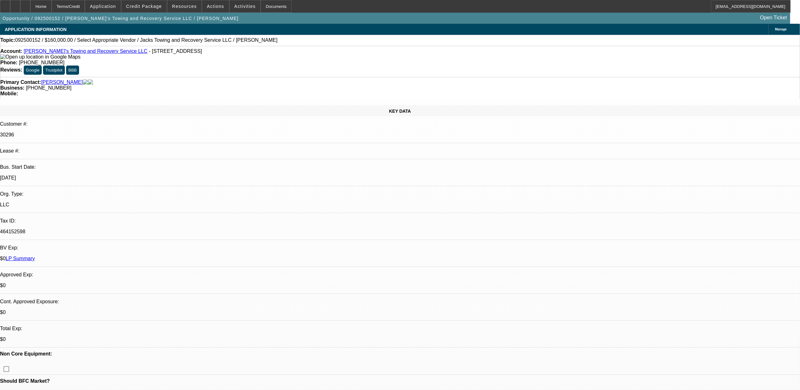
drag, startPoint x: 678, startPoint y: 219, endPoint x: 537, endPoint y: 211, distance: 141.6
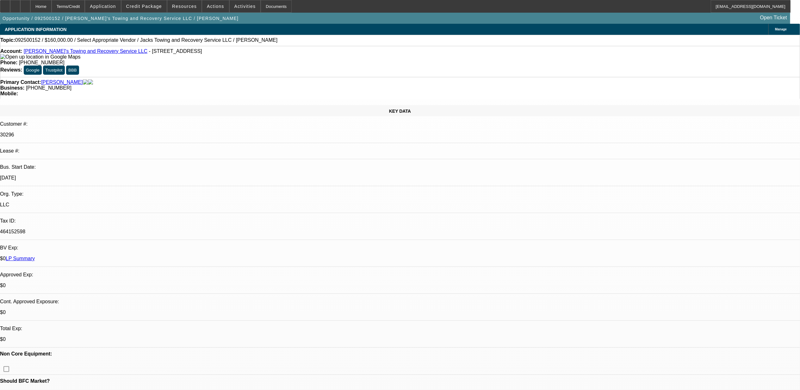
drag, startPoint x: 571, startPoint y: 216, endPoint x: 538, endPoint y: 210, distance: 33.7
copy div "TT Marshall and he is interested in 3 things. 4x4 crew cab, new freightliner ex…"
drag, startPoint x: 666, startPoint y: 230, endPoint x: 590, endPoint y: 225, distance: 76.0
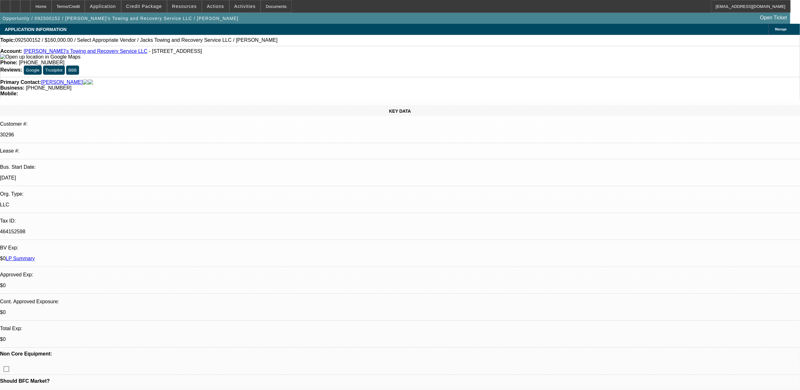
drag, startPoint x: 540, startPoint y: 212, endPoint x: 574, endPoint y: 218, distance: 34.4
copy div "TT Marshall and he is interested in 3 things. 4x4 crew cab, new freightliner ex…"
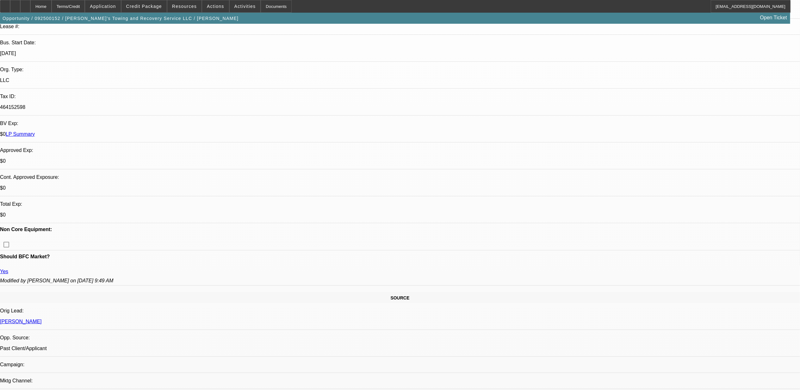
scroll to position [211, 0]
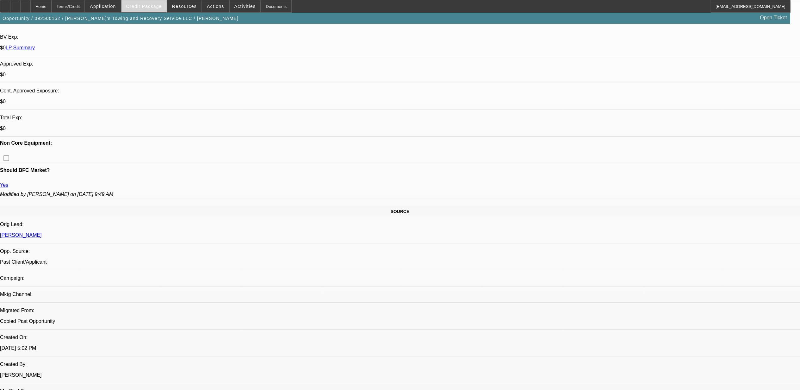
click at [143, 8] on span "Credit Package" at bounding box center [144, 6] width 36 height 5
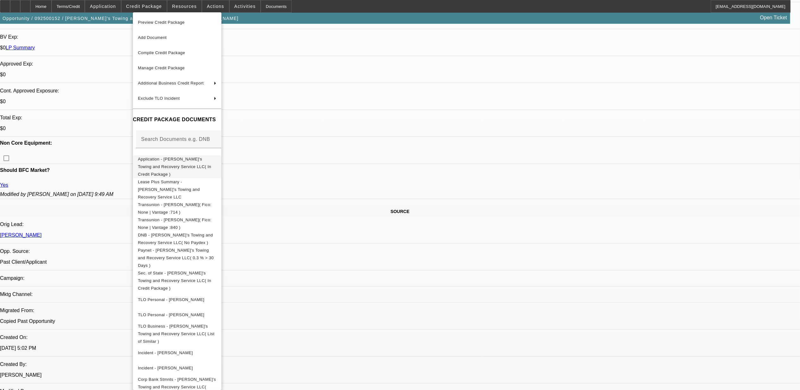
click at [201, 159] on span "Application - Jack's Towing and Recovery Service LLC( In Credit Package )" at bounding box center [174, 166] width 73 height 20
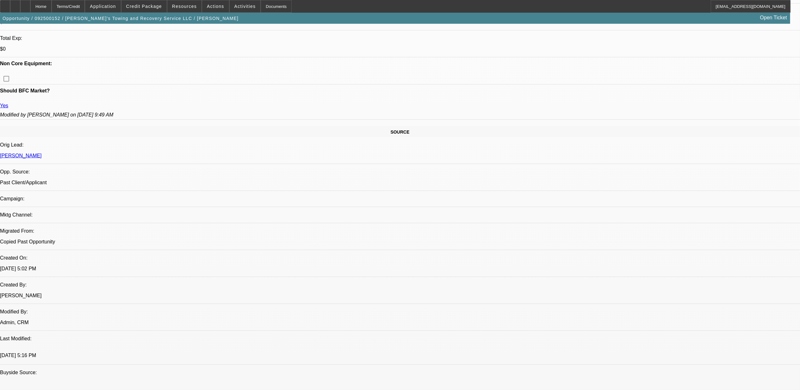
scroll to position [421, 0]
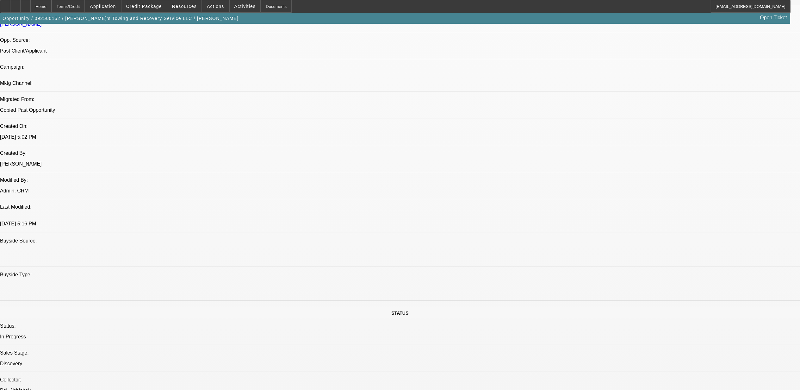
drag, startPoint x: 636, startPoint y: 258, endPoint x: 634, endPoint y: 255, distance: 3.8
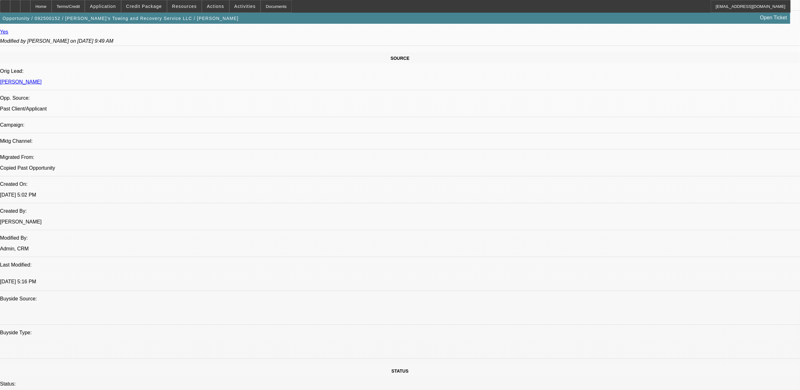
scroll to position [253, 0]
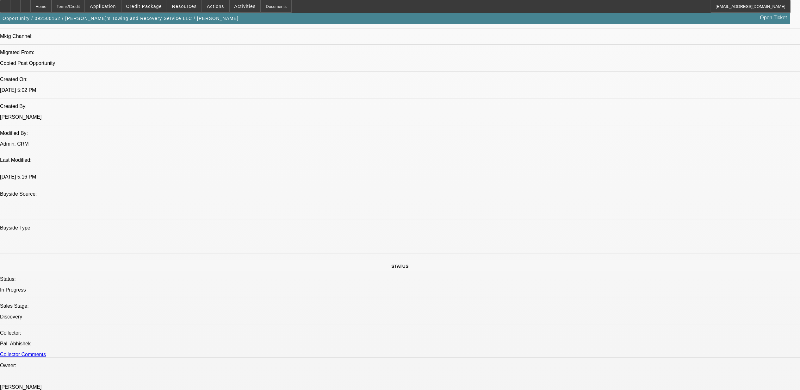
scroll to position [716, 0]
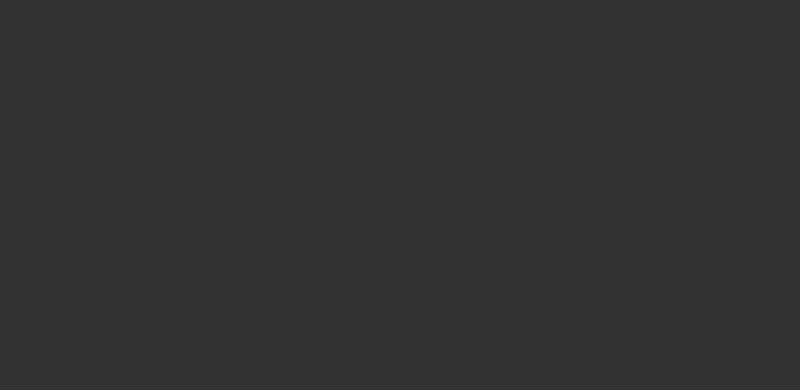
scroll to position [1081, 0]
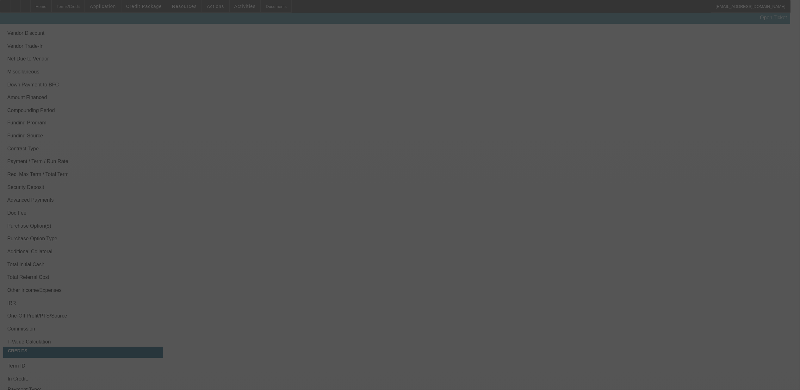
select select "0"
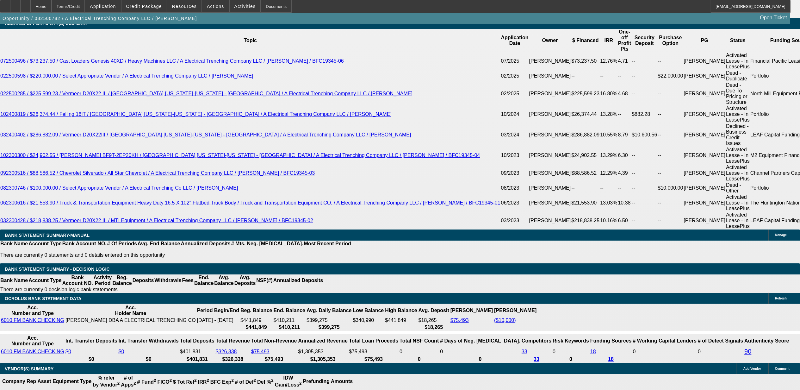
select select "1"
select select "3"
select select "6"
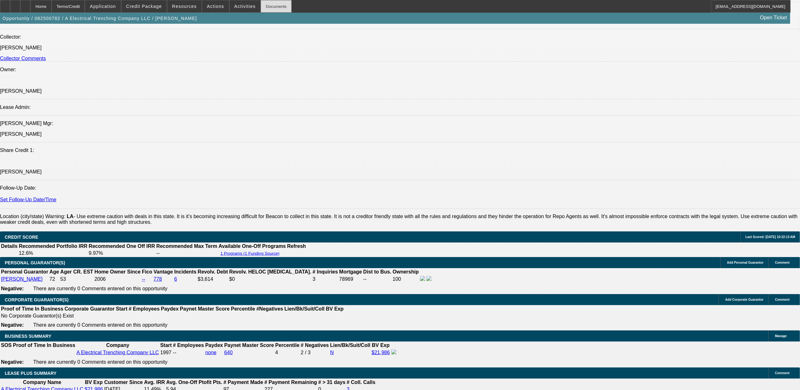
scroll to position [695, 0]
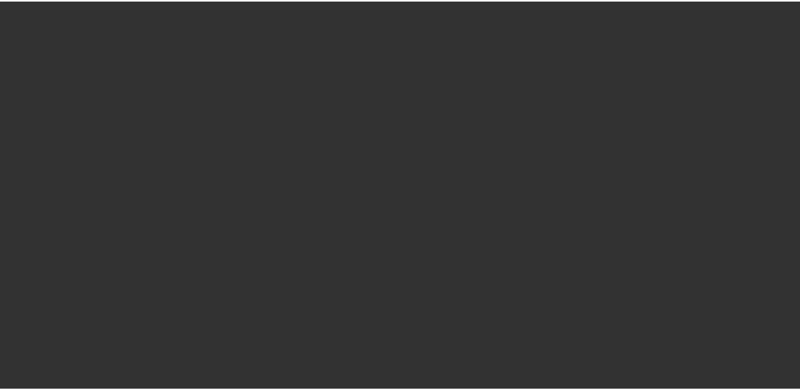
scroll to position [961, 0]
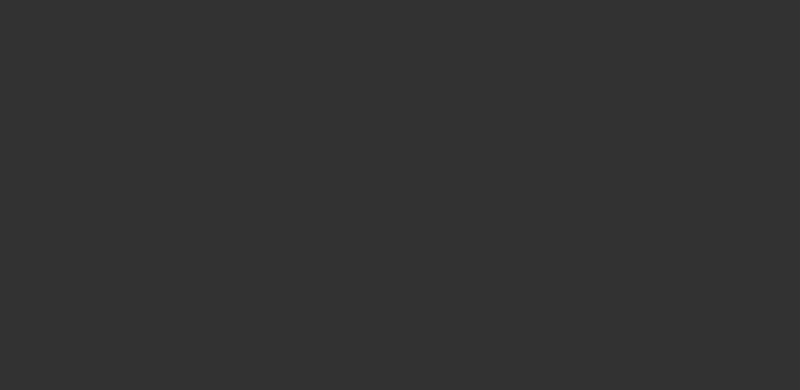
select select "0"
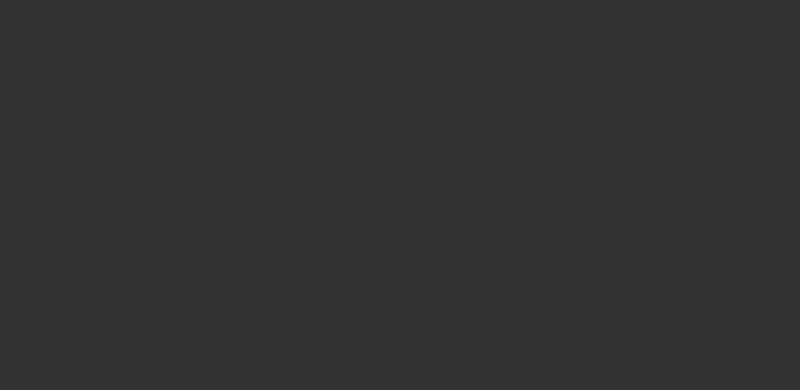
select select "0"
select select "0.1"
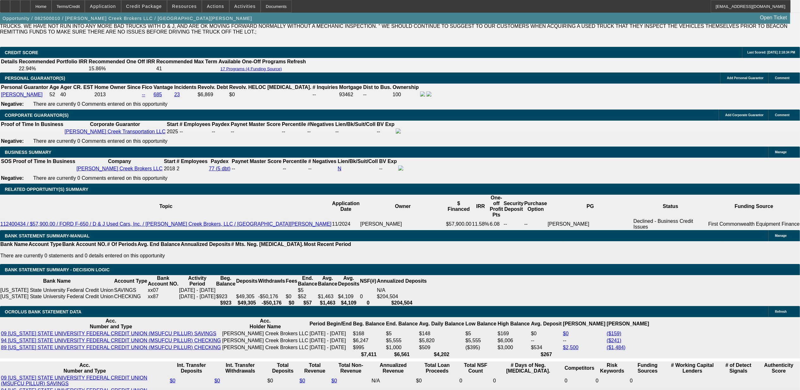
select select "1"
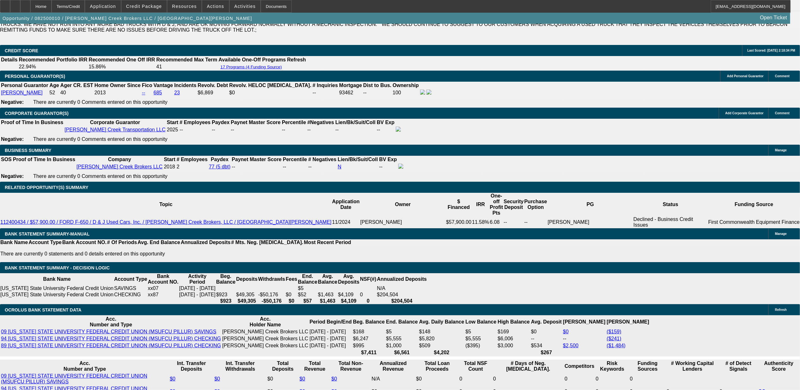
select select "2"
select select "6"
select select "1"
select select "2"
select select "6"
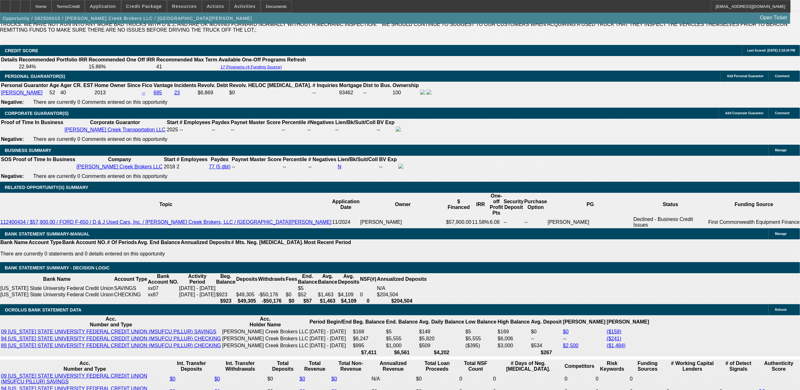
select select "1"
select select "3"
select select "6"
select select "1"
select select "3"
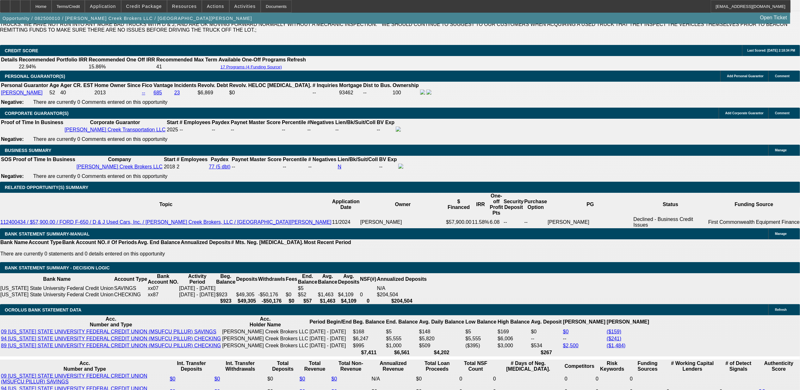
select select "4"
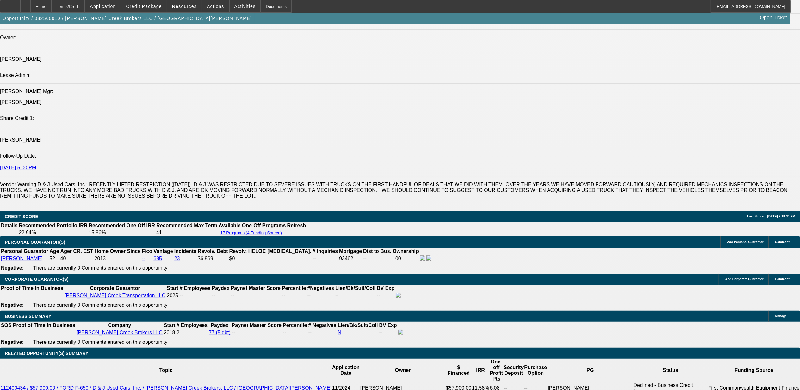
click at [532, 317] on div "APPLICATION INFORMATION Manage Topic: 082500010 / $58,805.00 / FORD F-550 / D &…" at bounding box center [400, 367] width 800 height 2278
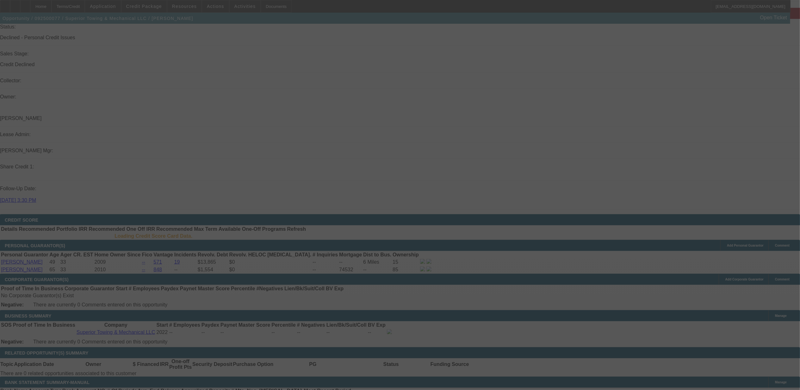
scroll to position [691, 0]
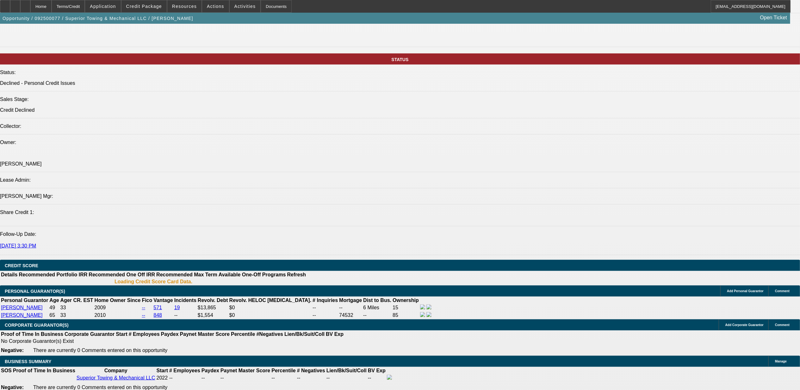
select select "2"
select select "0"
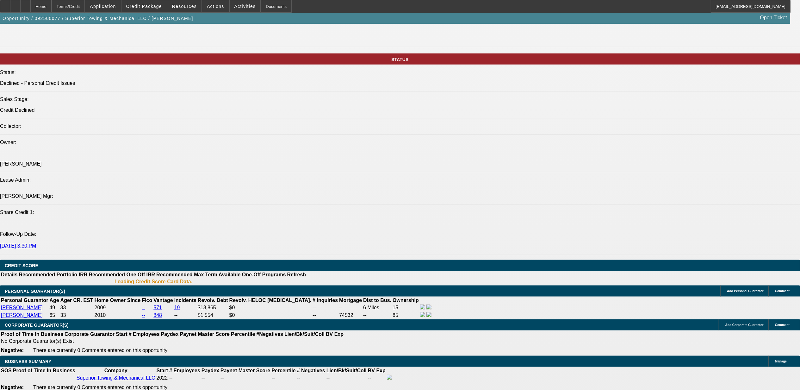
select select "0"
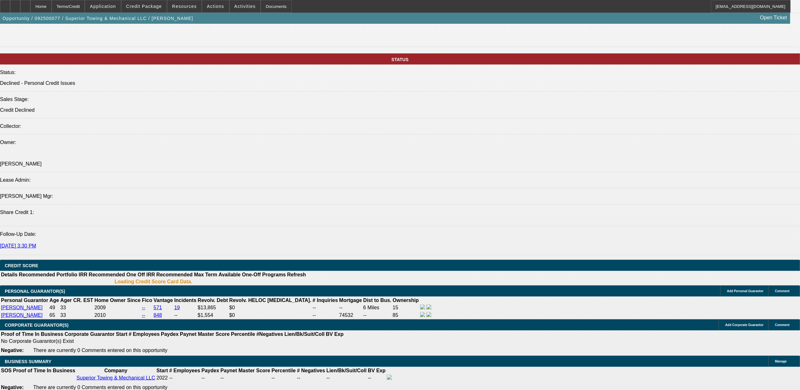
select select "0"
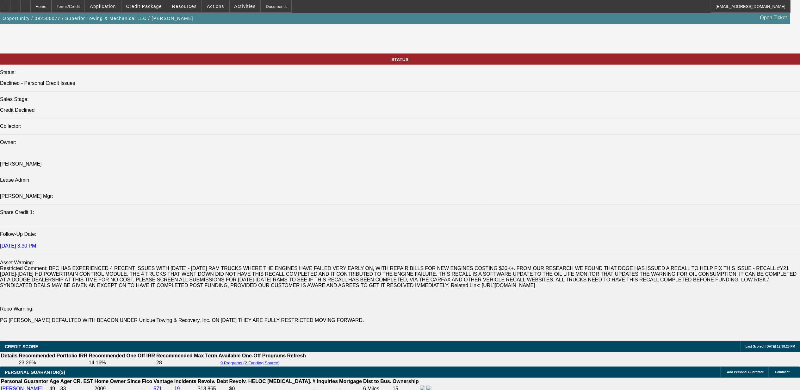
select select "1"
select select "2"
select select "6"
select select "1"
select select "3"
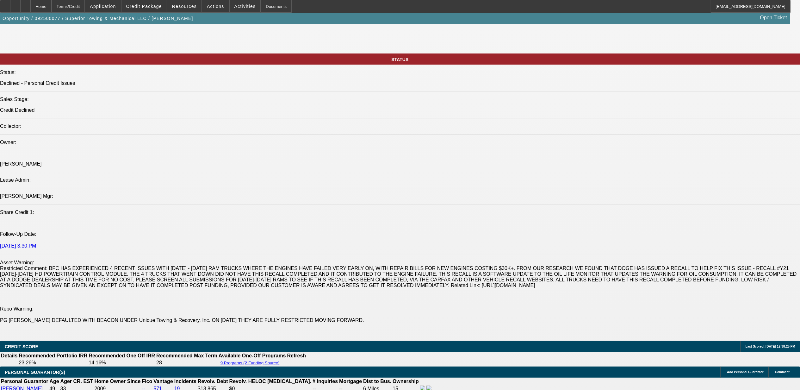
select select "6"
select select "1"
select select "3"
select select "6"
select select "1"
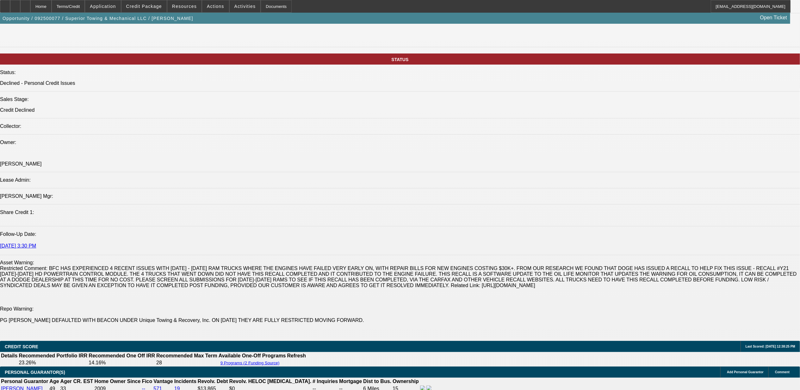
select select "2"
select select "6"
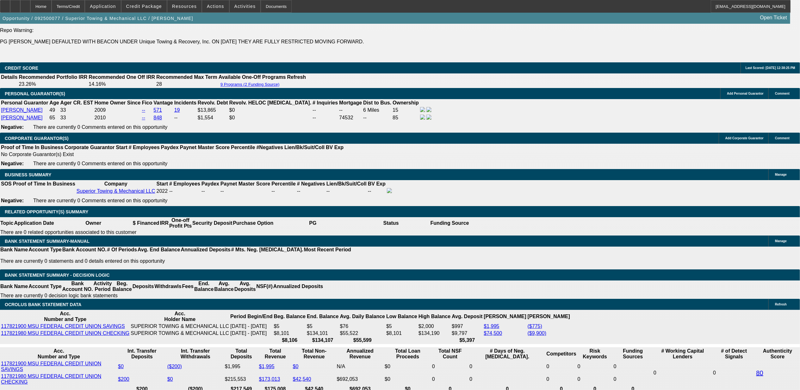
scroll to position [979, 0]
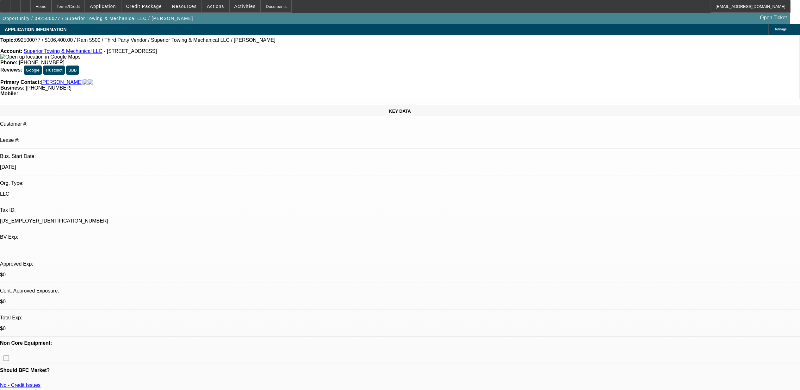
scroll to position [211, 0]
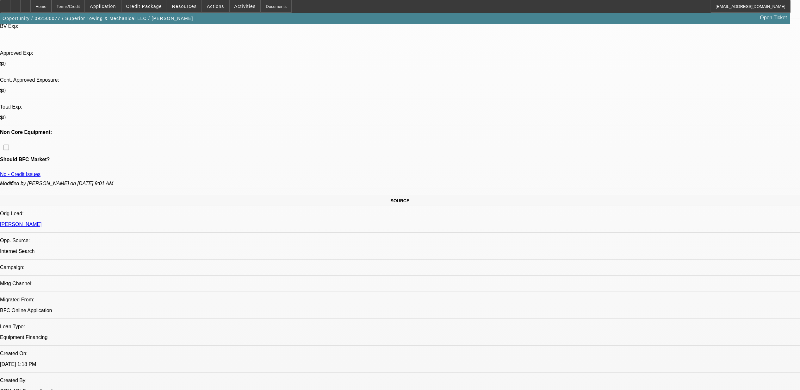
drag, startPoint x: 463, startPoint y: 176, endPoint x: 453, endPoint y: 176, distance: 9.8
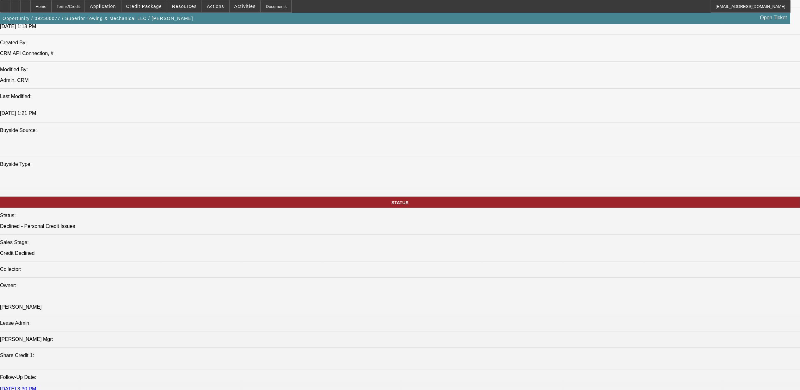
scroll to position [258, 0]
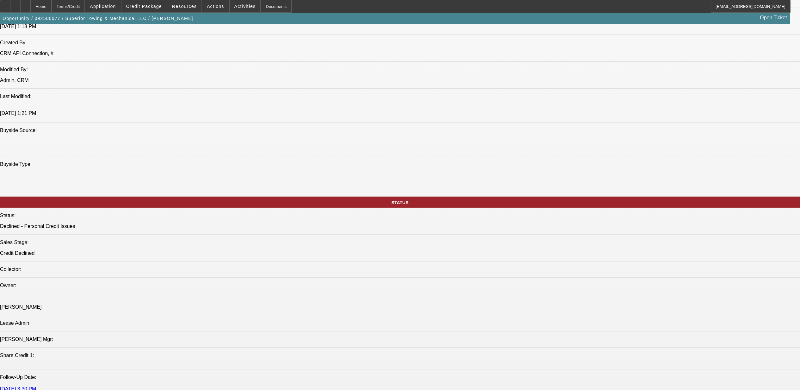
drag, startPoint x: 616, startPoint y: 108, endPoint x: 619, endPoint y: 110, distance: 3.4
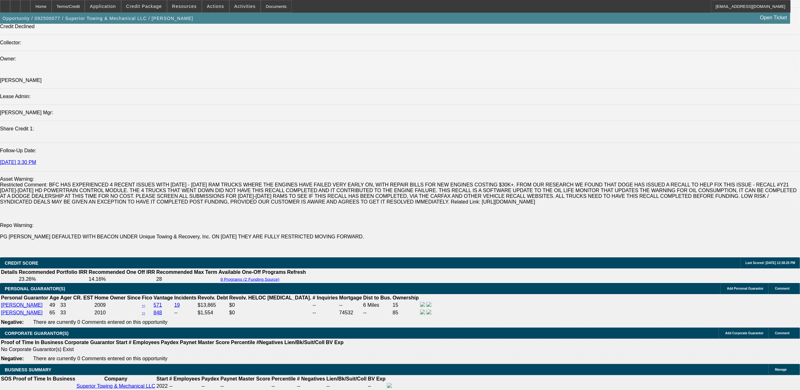
scroll to position [632, 0]
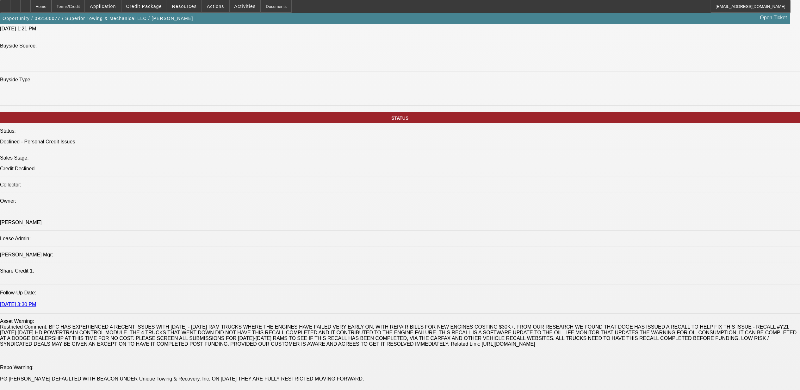
drag, startPoint x: 623, startPoint y: 213, endPoint x: 649, endPoint y: 206, distance: 27.1
drag, startPoint x: 649, startPoint y: 206, endPoint x: 661, endPoint y: 217, distance: 15.9
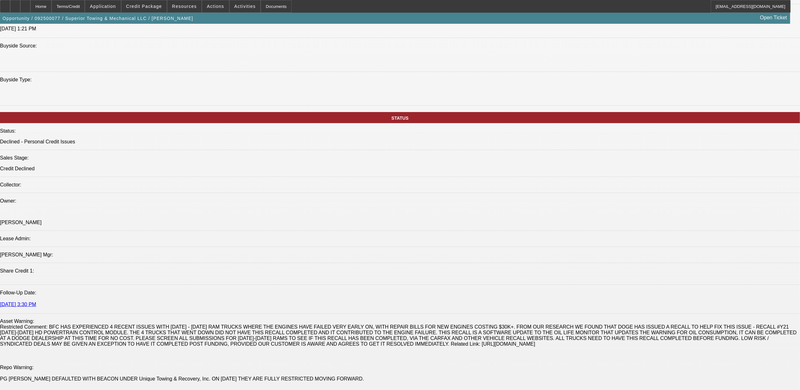
drag, startPoint x: 664, startPoint y: 228, endPoint x: 625, endPoint y: 151, distance: 86.0
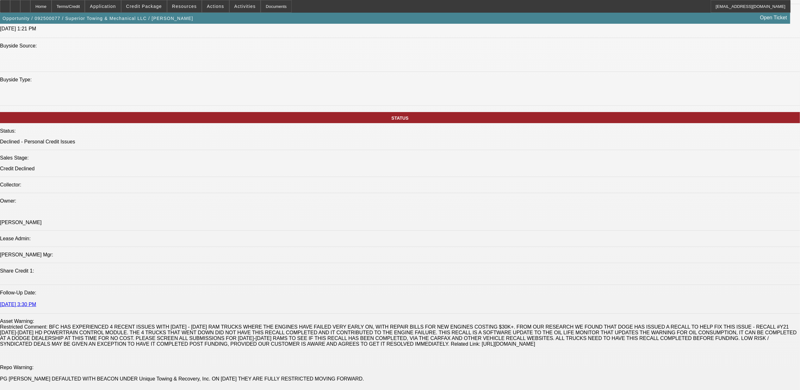
drag, startPoint x: 665, startPoint y: 217, endPoint x: 688, endPoint y: 217, distance: 23.4
drag, startPoint x: 688, startPoint y: 217, endPoint x: 684, endPoint y: 227, distance: 10.8
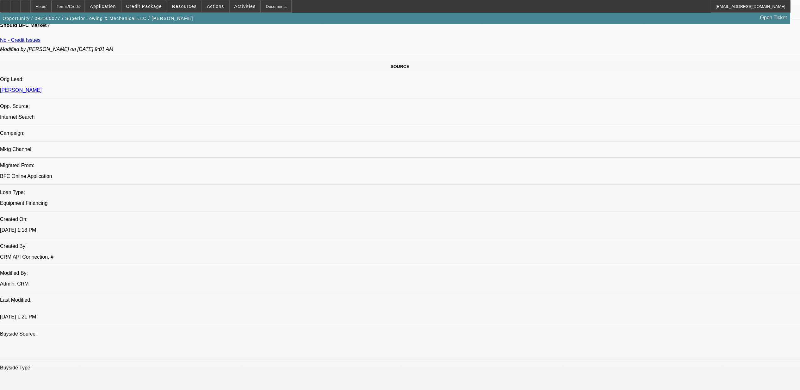
scroll to position [295, 0]
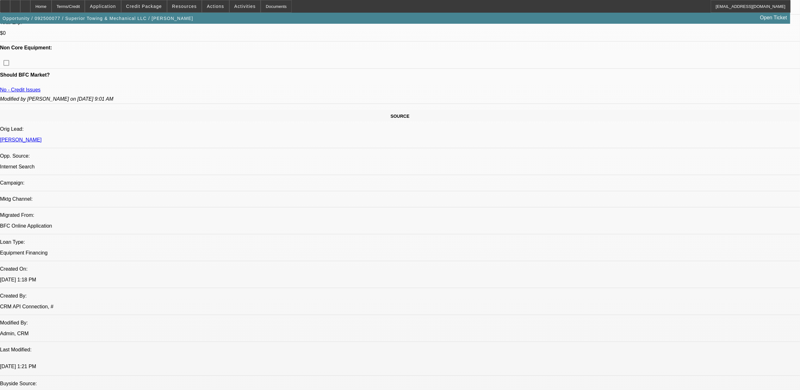
drag, startPoint x: 745, startPoint y: 218, endPoint x: 530, endPoint y: 213, distance: 215.4
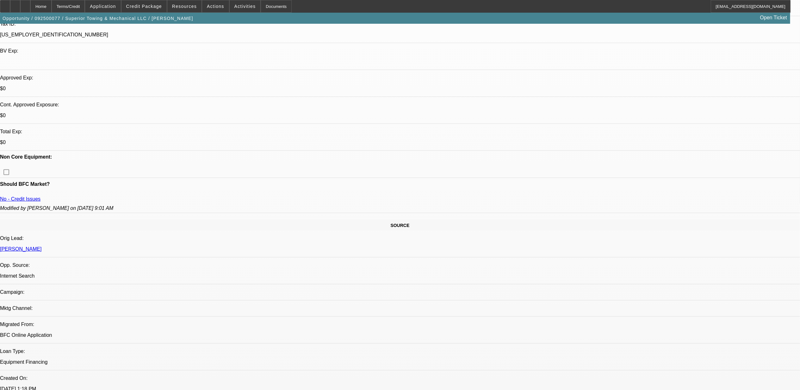
scroll to position [169, 0]
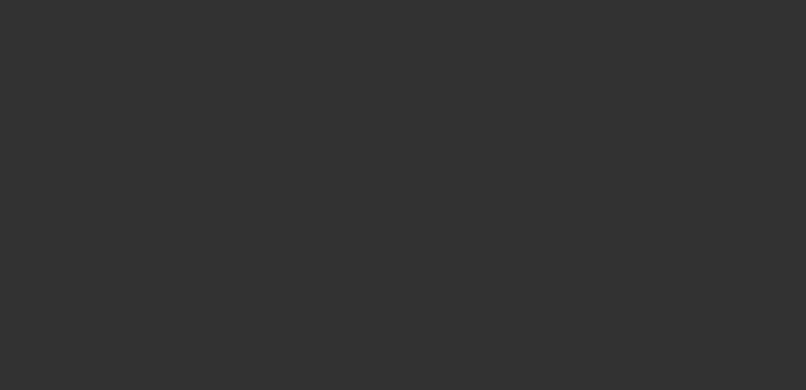
select select "0"
select select "2"
select select "0.1"
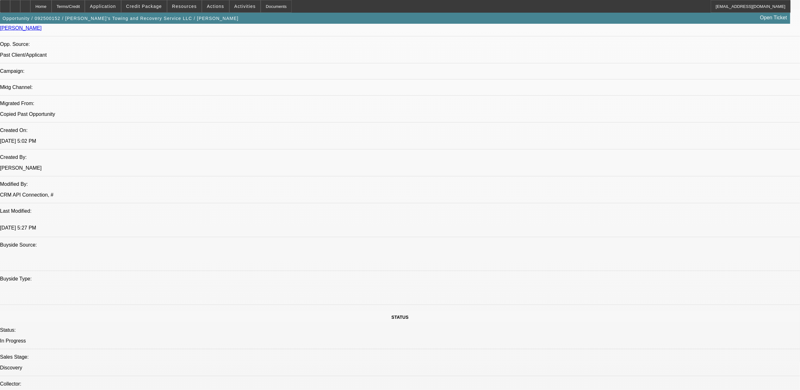
select select "4"
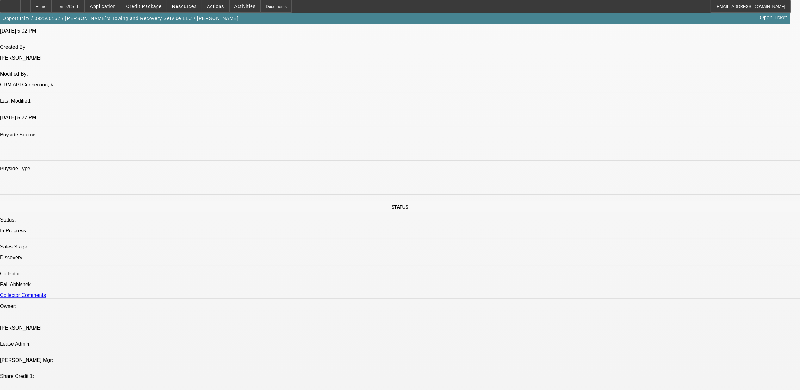
scroll to position [670, 0]
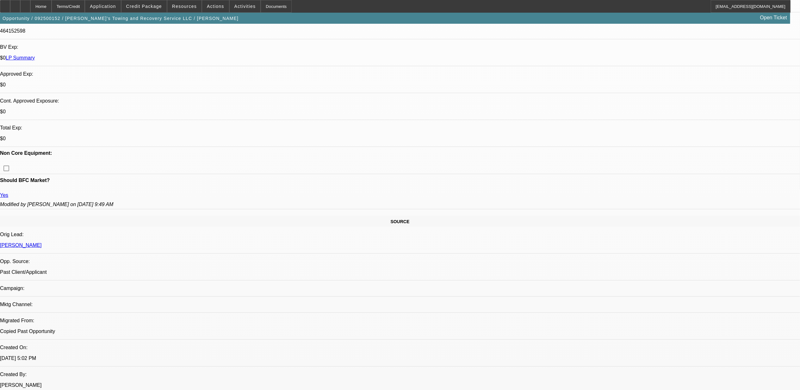
scroll to position [164, 0]
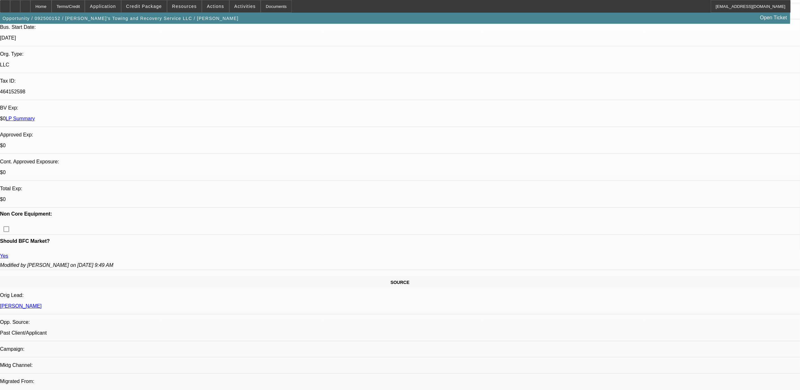
scroll to position [122, 0]
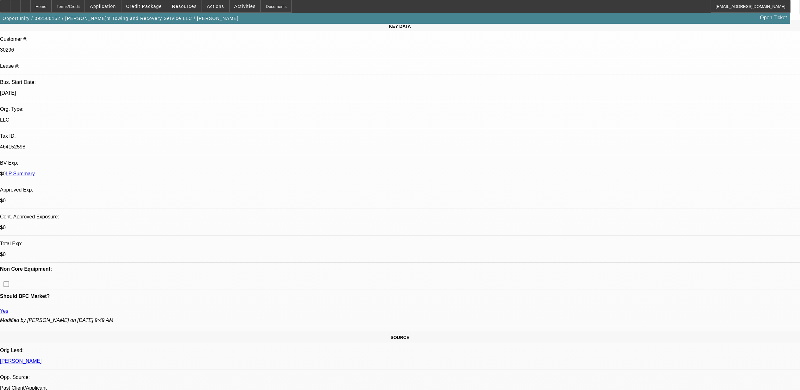
scroll to position [0, 0]
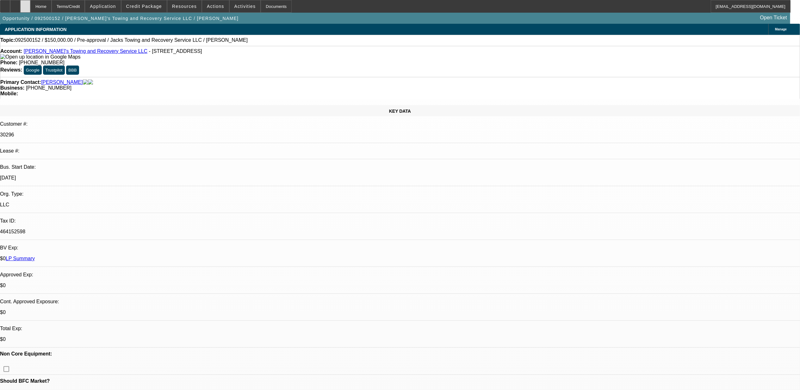
click at [30, 11] on div at bounding box center [25, 6] width 10 height 13
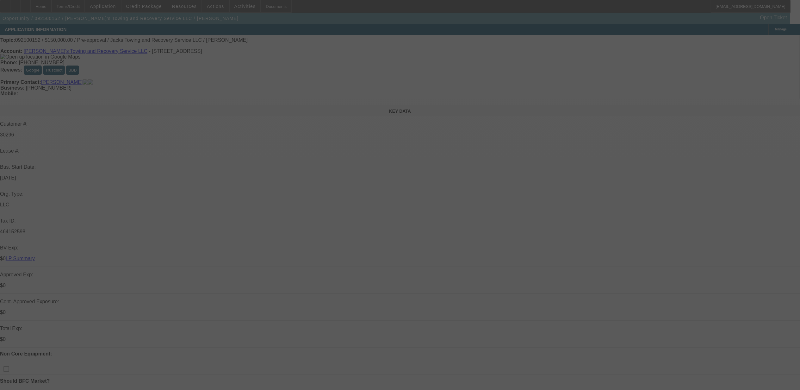
select select "0"
select select "2"
select select "0.1"
select select "4"
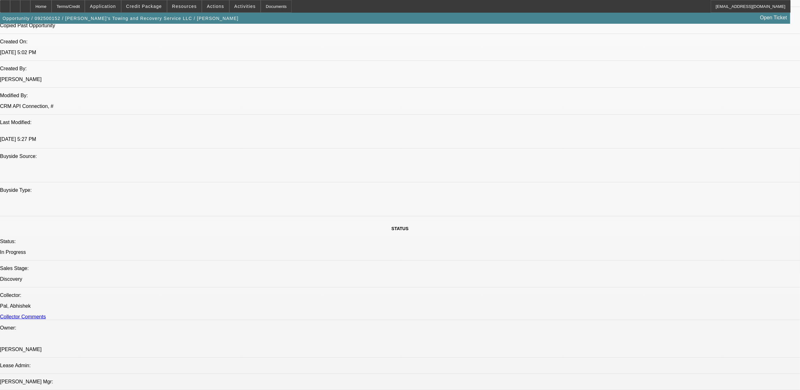
scroll to position [716, 0]
